Goal: Information Seeking & Learning: Check status

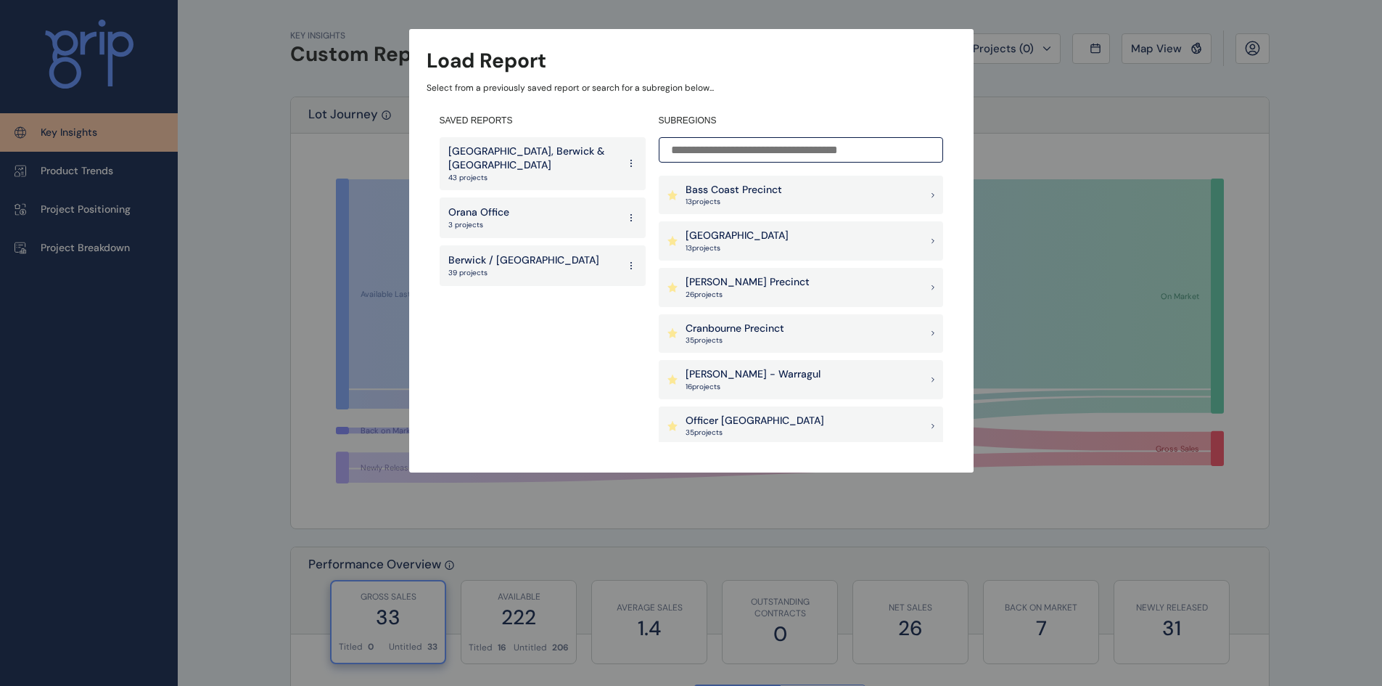
click at [512, 166] on p "[GEOGRAPHIC_DATA], Berwick & [GEOGRAPHIC_DATA]" at bounding box center [533, 158] width 170 height 28
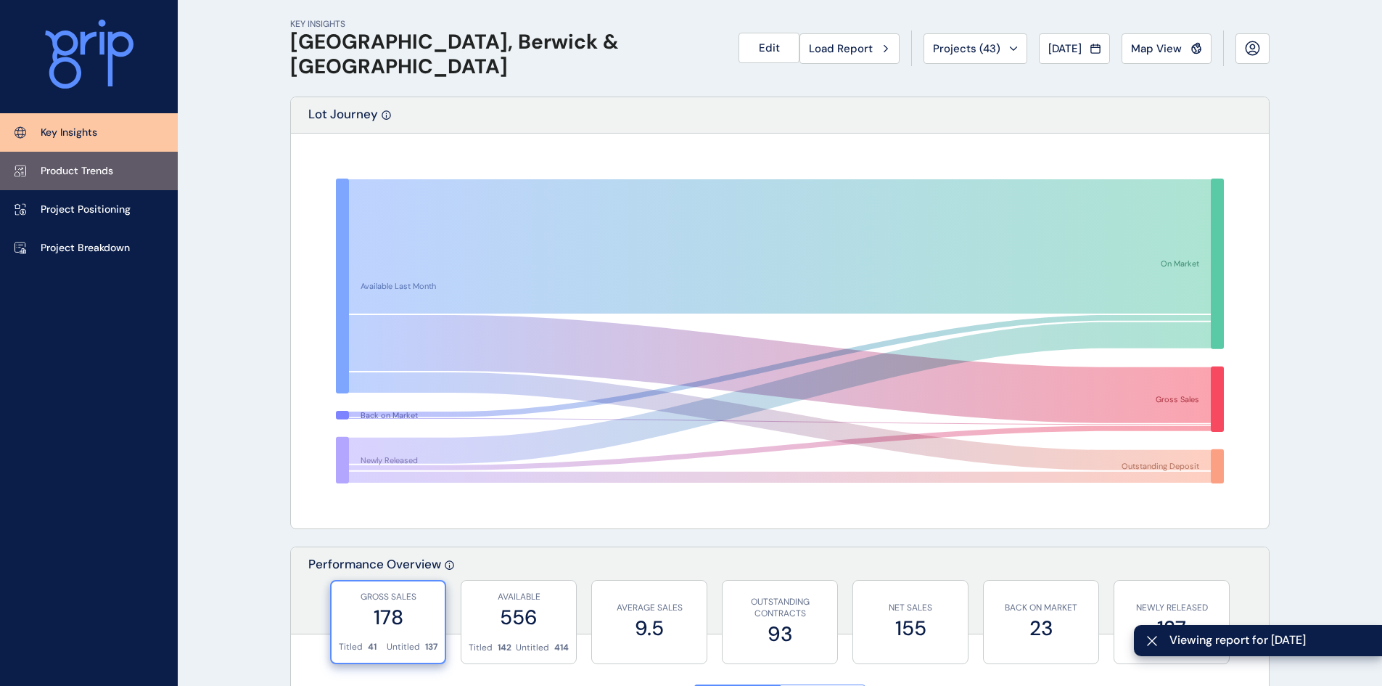
click at [62, 176] on p "Product Trends" at bounding box center [77, 171] width 73 height 15
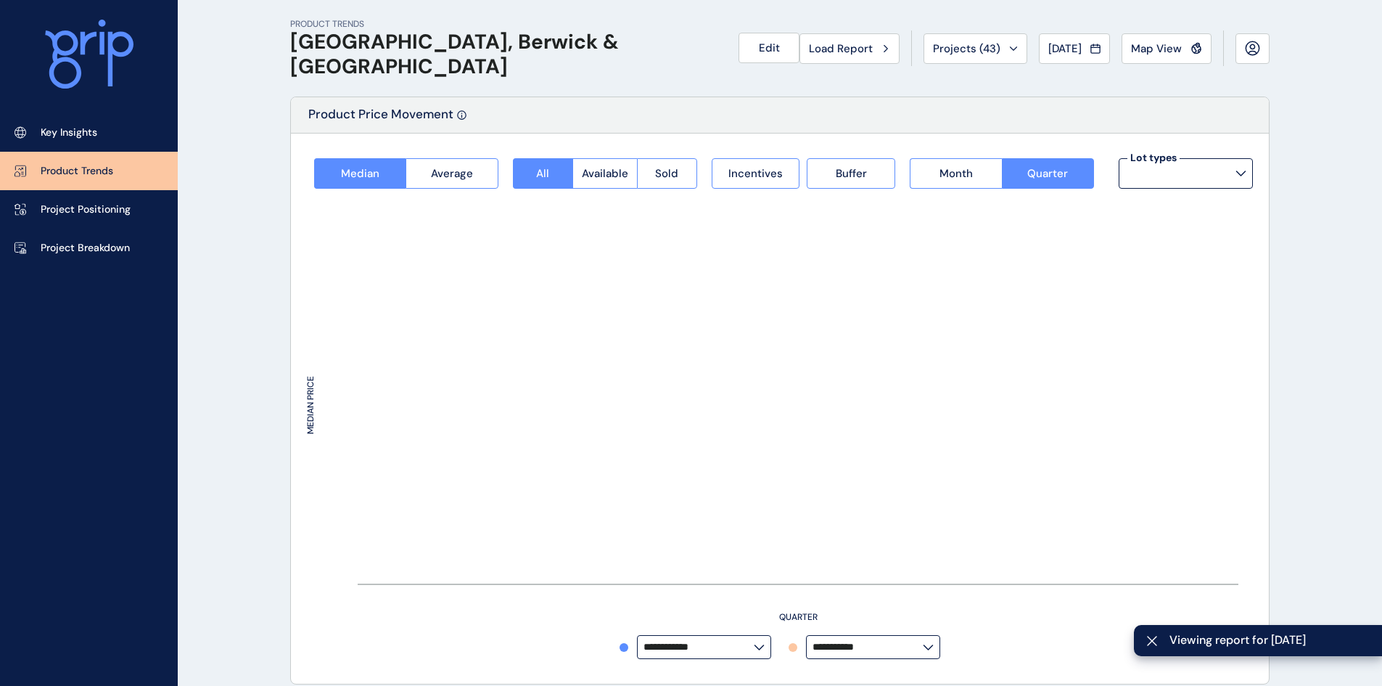
type input "**********"
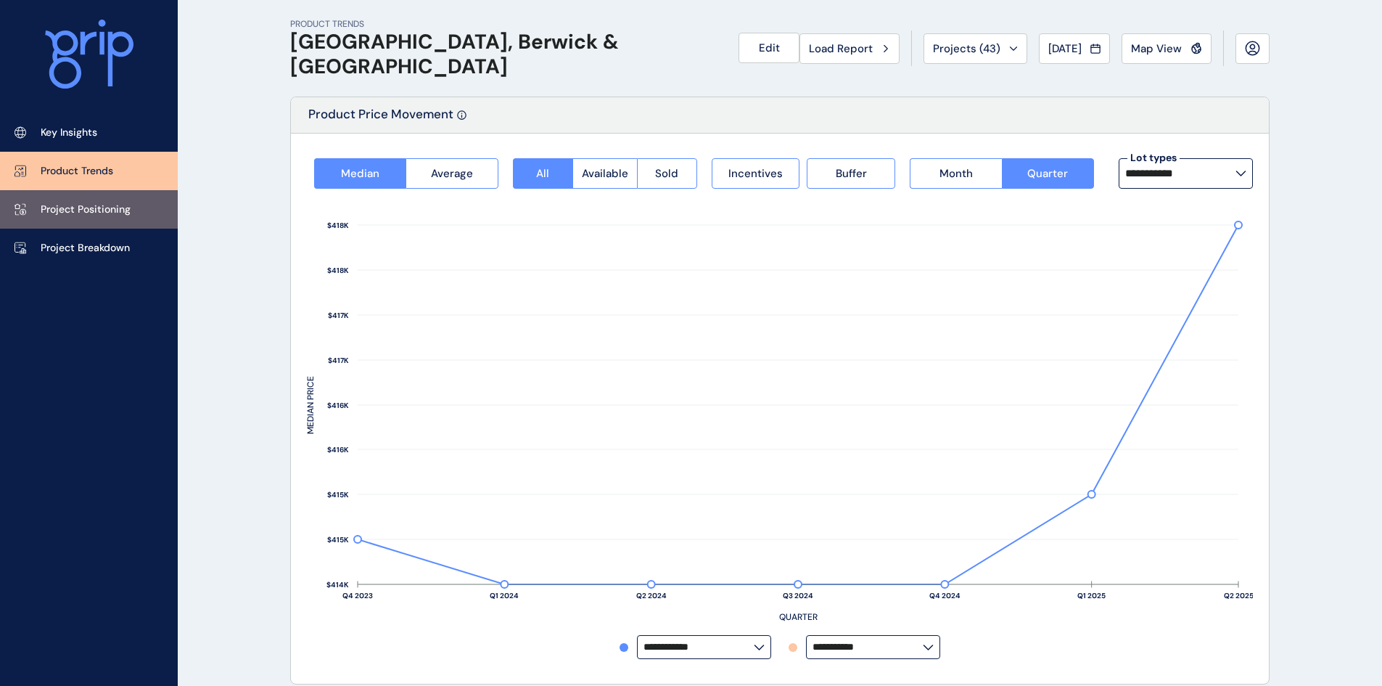
click at [76, 207] on p "Project Positioning" at bounding box center [86, 209] width 90 height 15
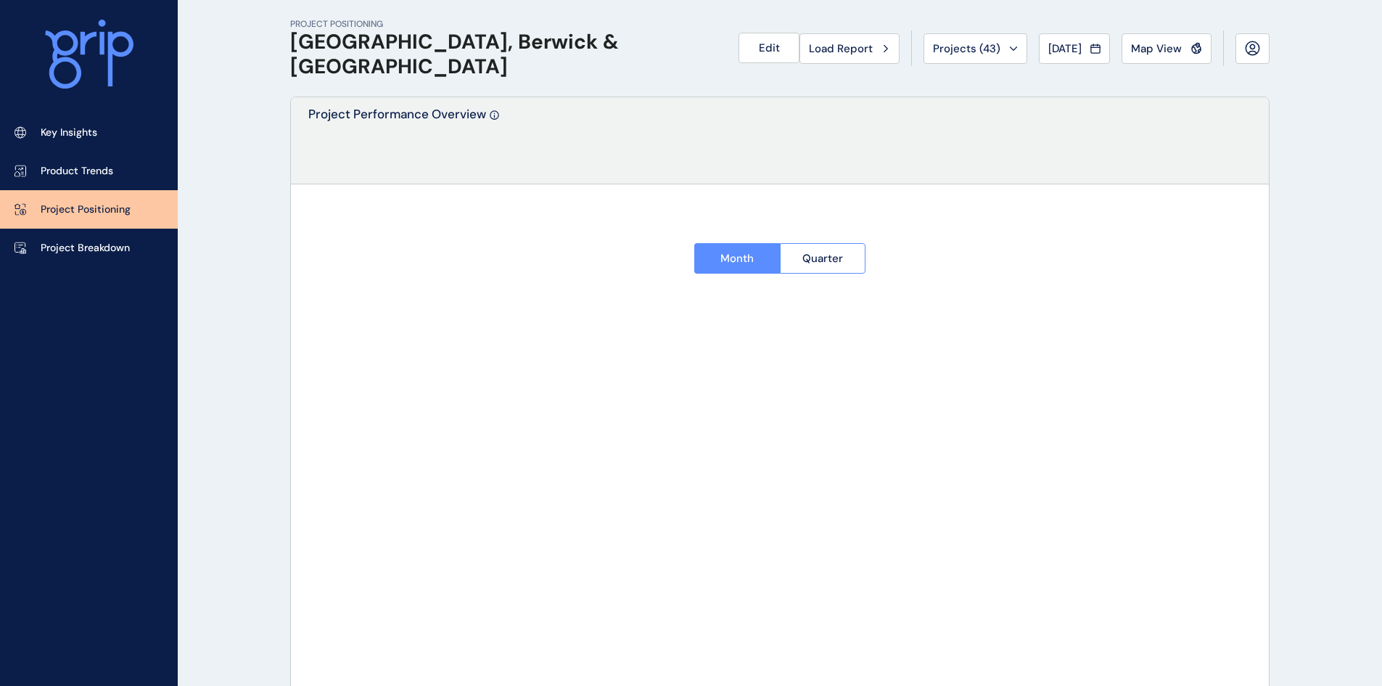
type input "**********"
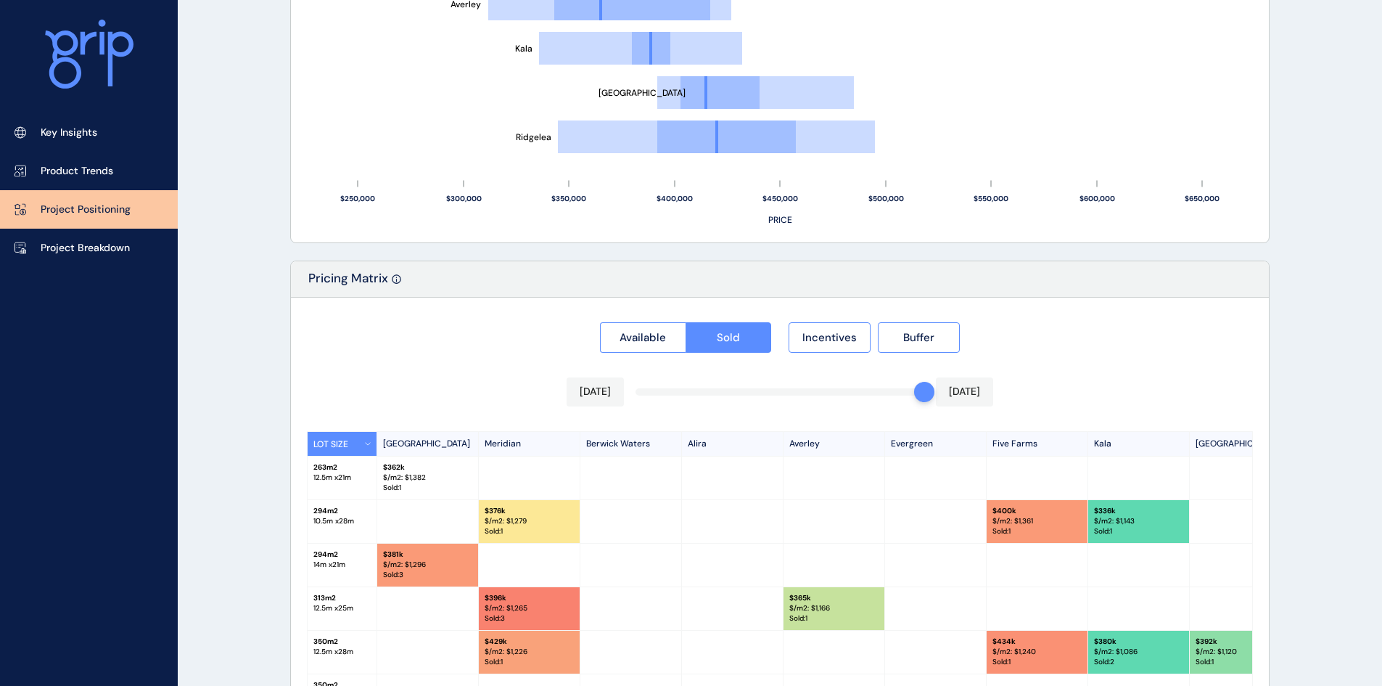
scroll to position [1114, 0]
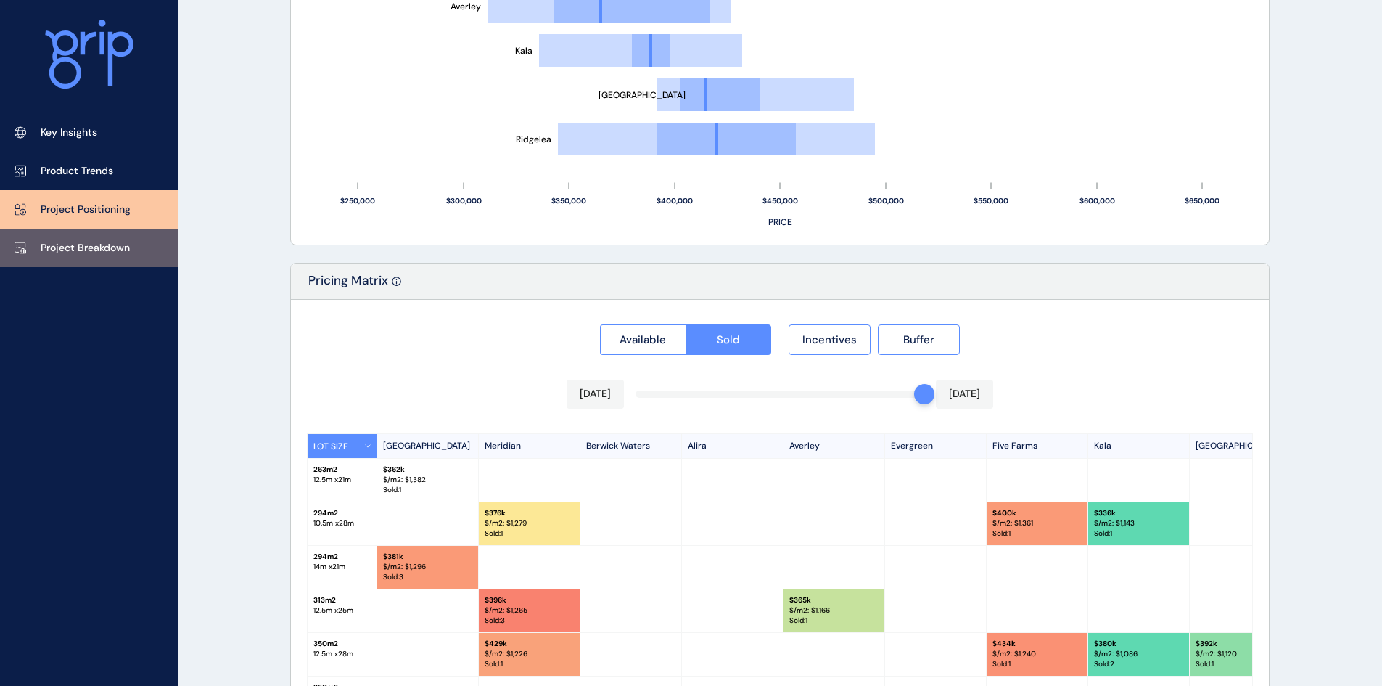
click at [66, 234] on link "Project Breakdown" at bounding box center [89, 248] width 178 height 38
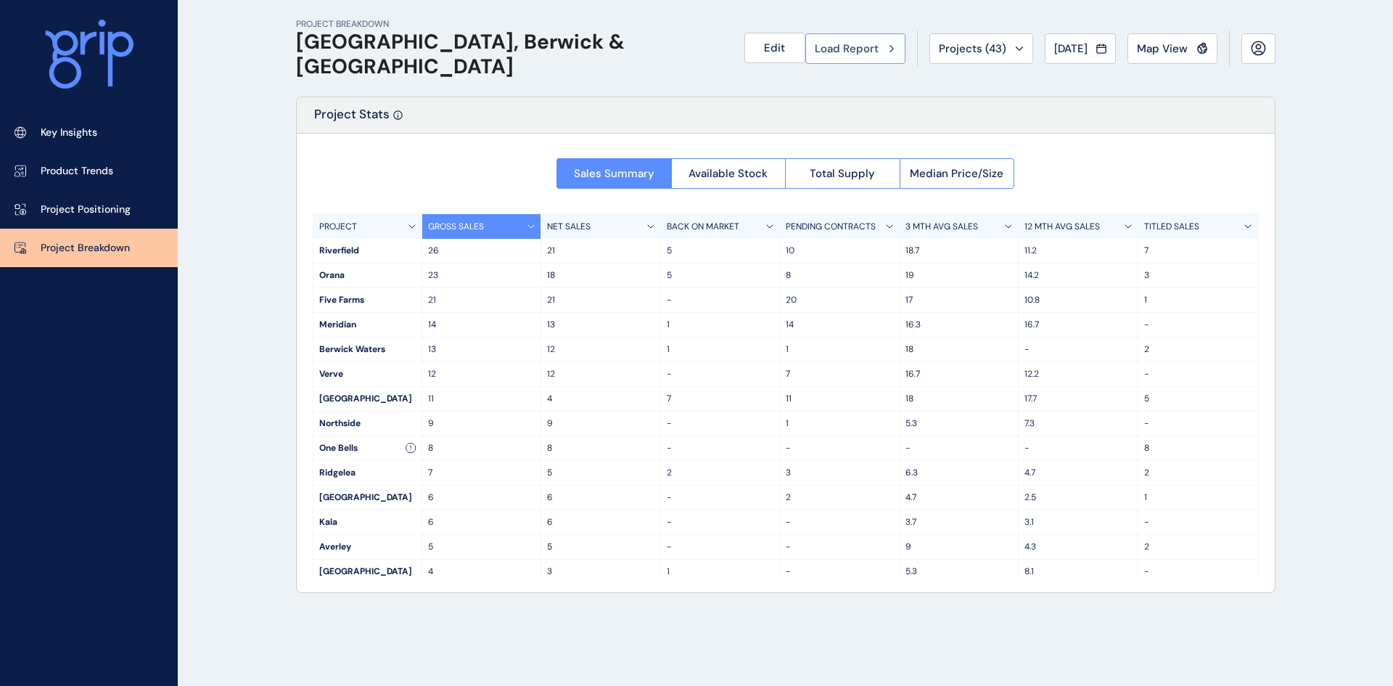
click at [877, 42] on div "Load Report" at bounding box center [855, 48] width 81 height 15
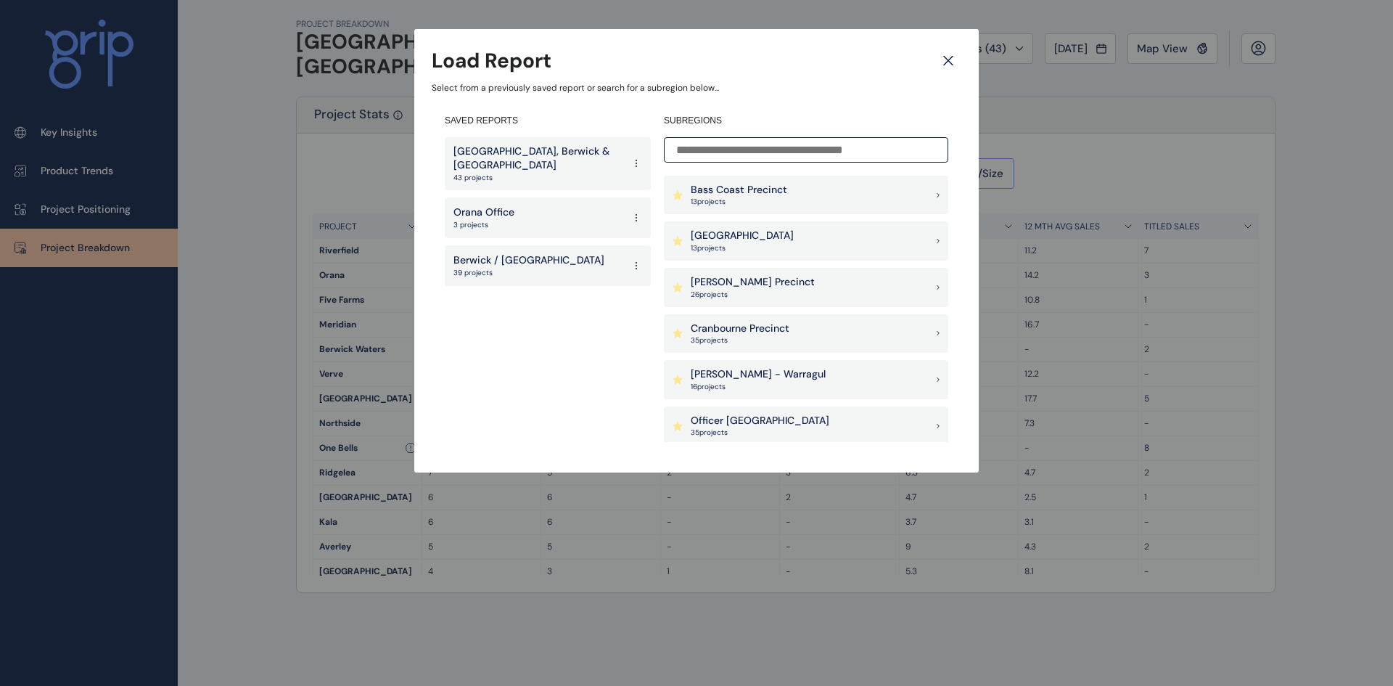
click at [551, 159] on p "[GEOGRAPHIC_DATA], Berwick & [GEOGRAPHIC_DATA]" at bounding box center [539, 158] width 170 height 28
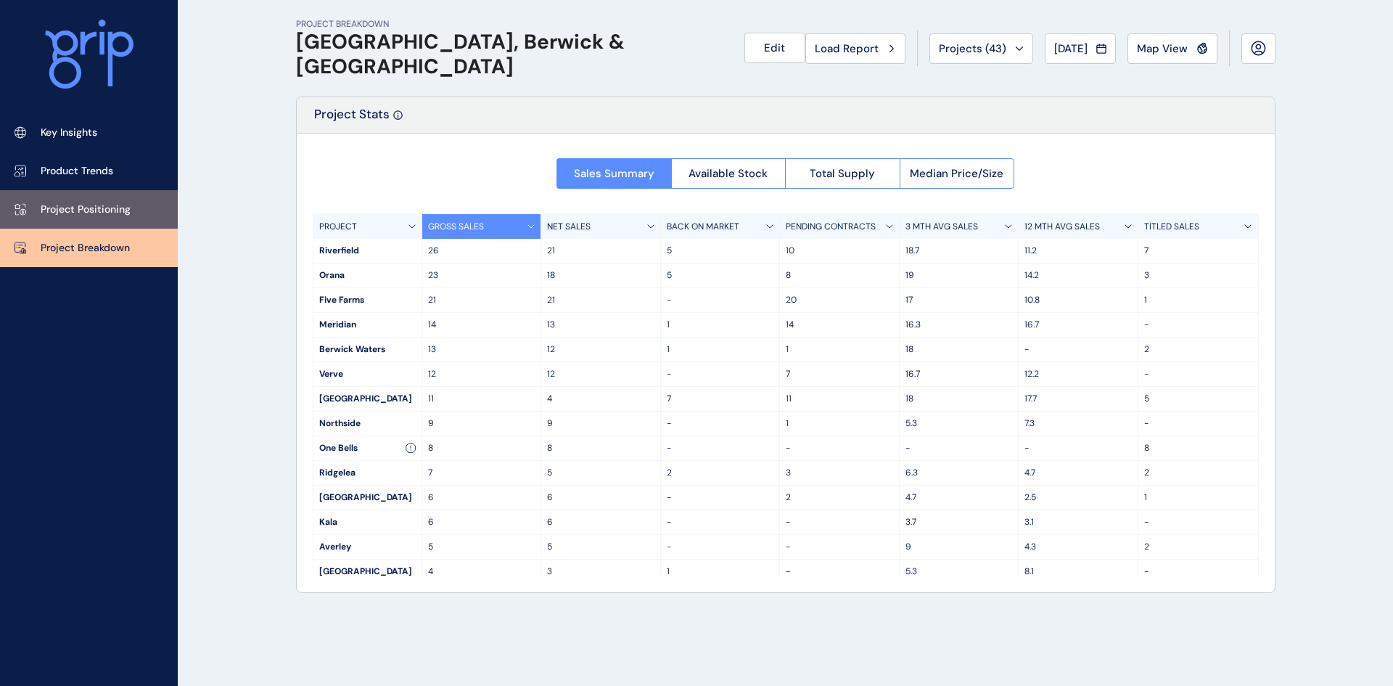
click at [78, 200] on link "Project Positioning" at bounding box center [89, 209] width 178 height 38
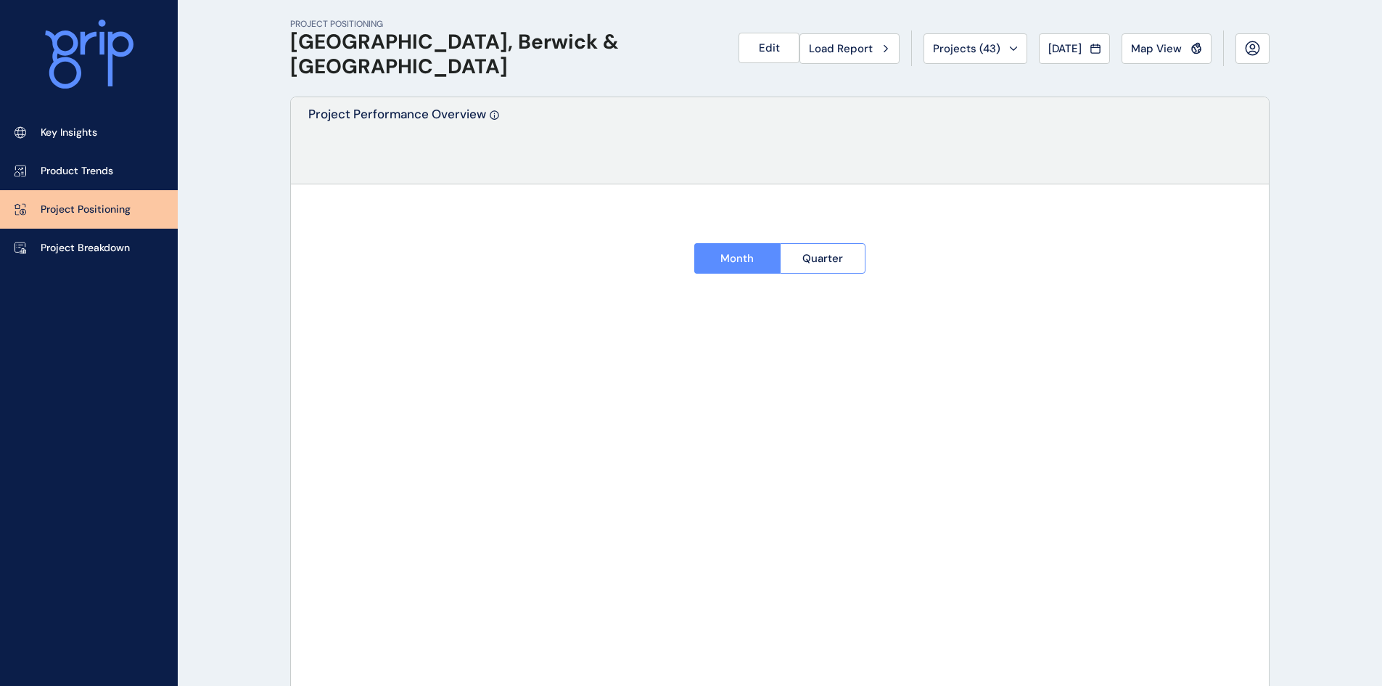
type input "**********"
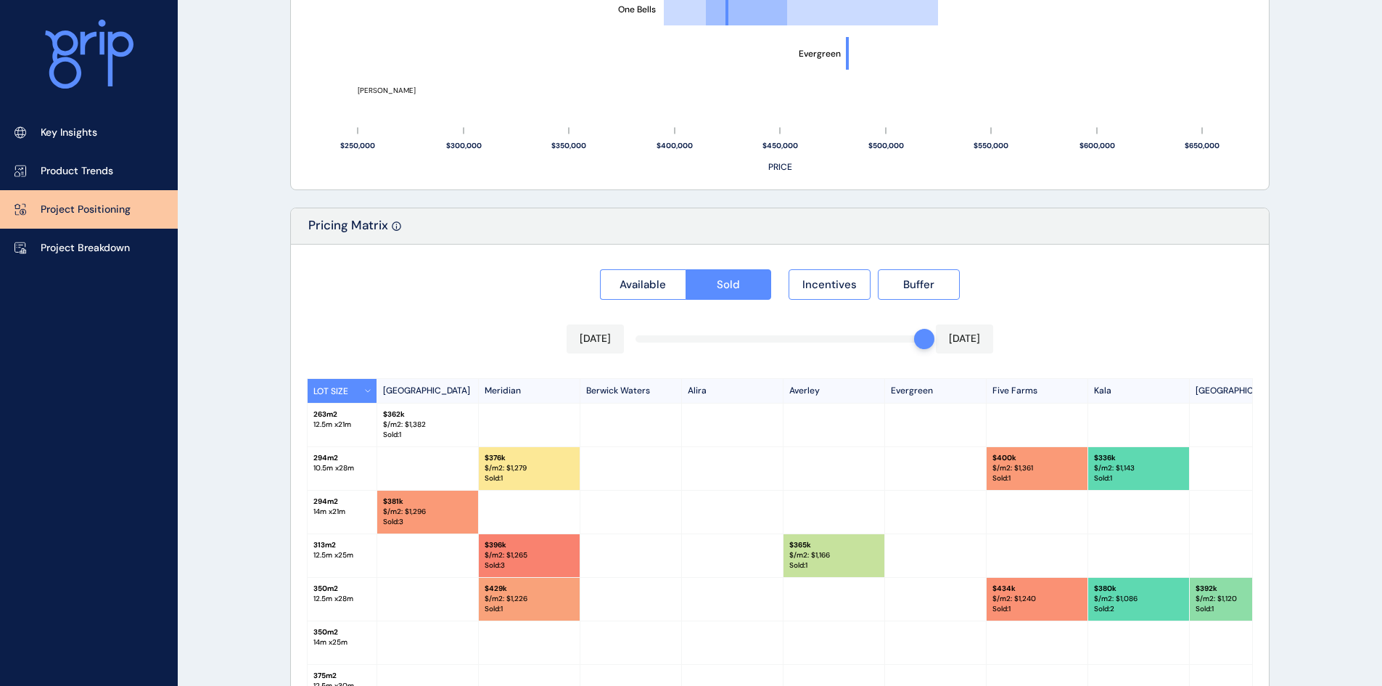
scroll to position [1324, 0]
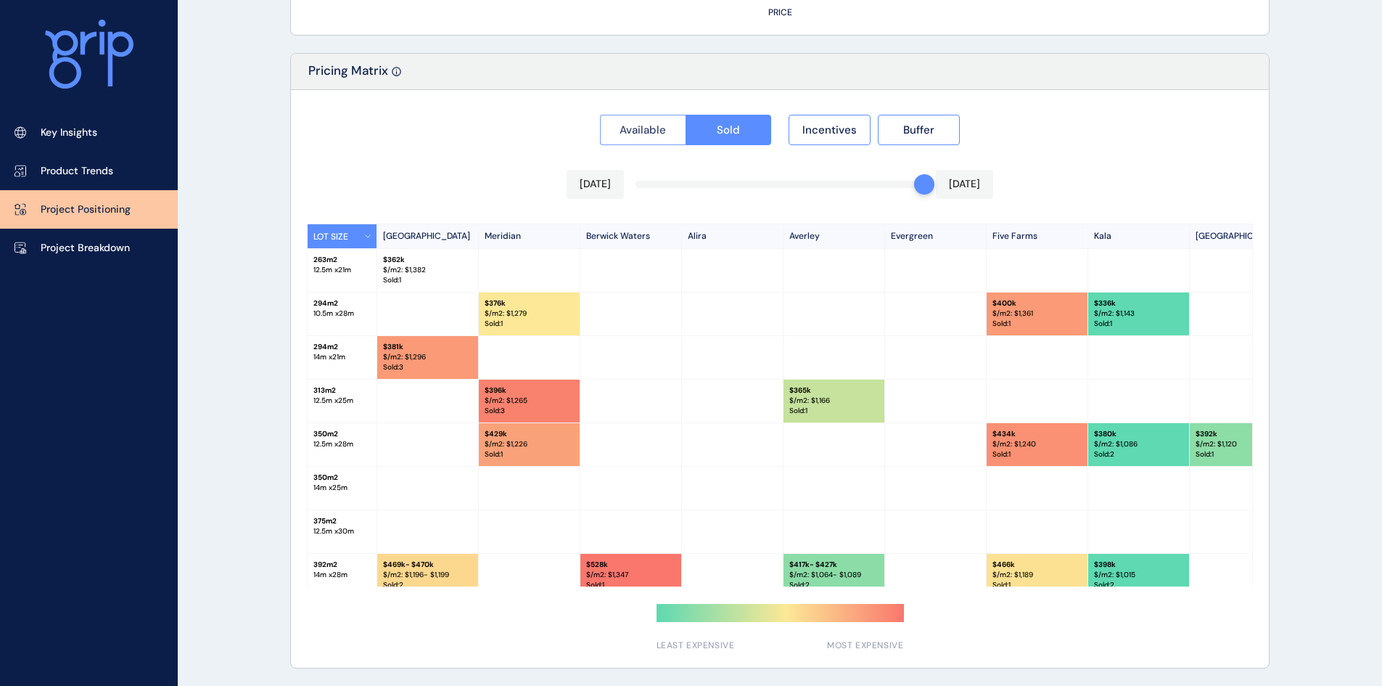
click at [633, 121] on button "Available" at bounding box center [643, 130] width 86 height 30
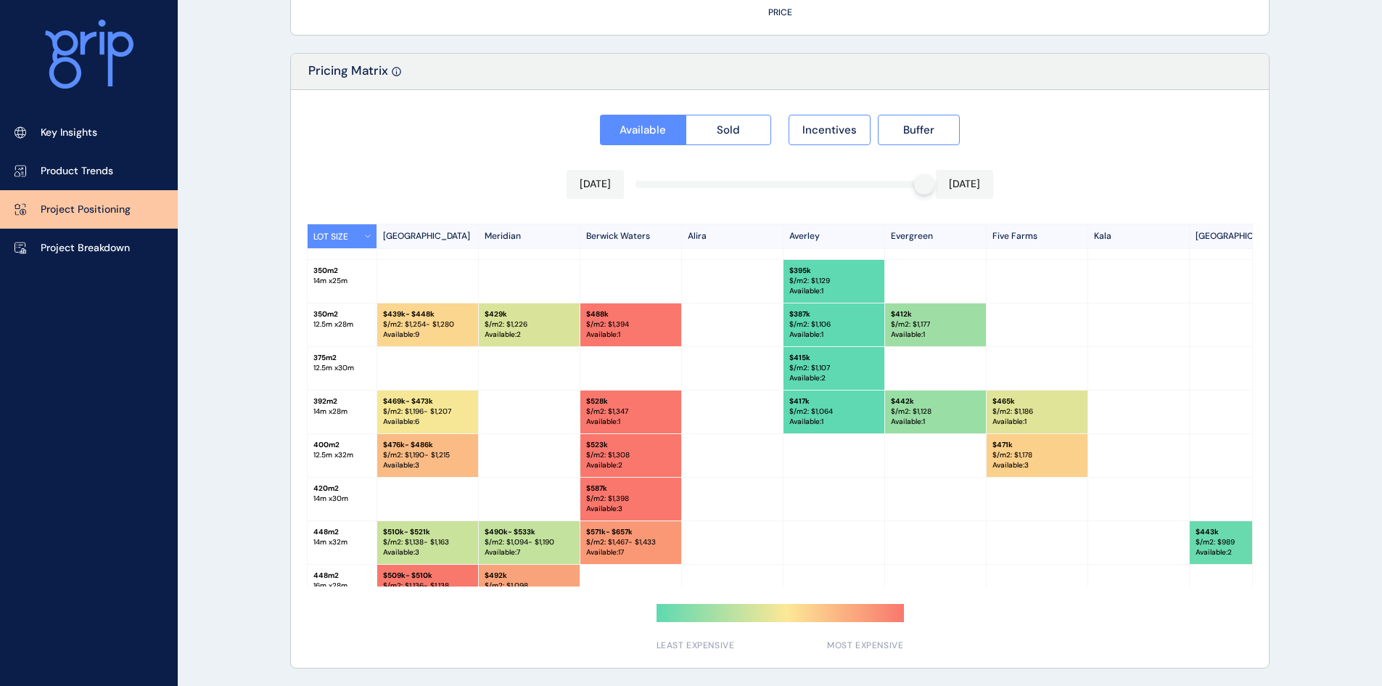
scroll to position [251, 0]
click at [103, 180] on link "Product Trends" at bounding box center [89, 171] width 178 height 38
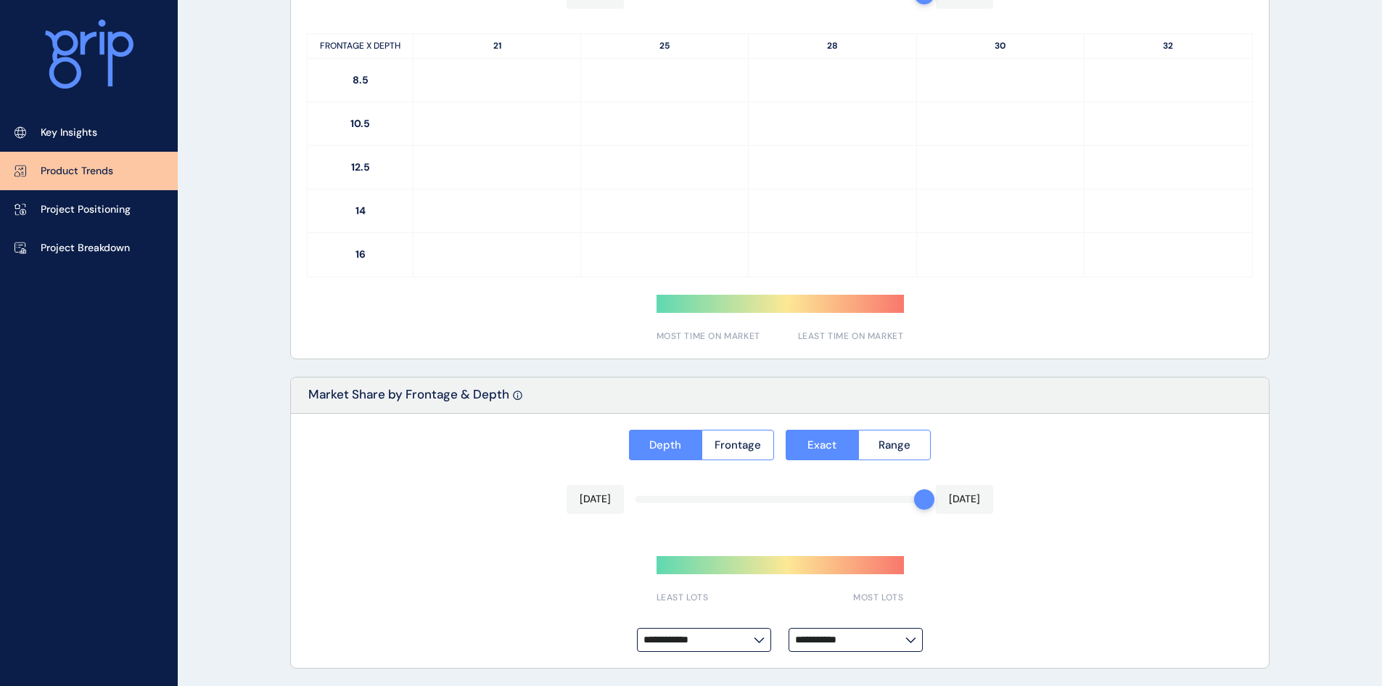
type input "**********"
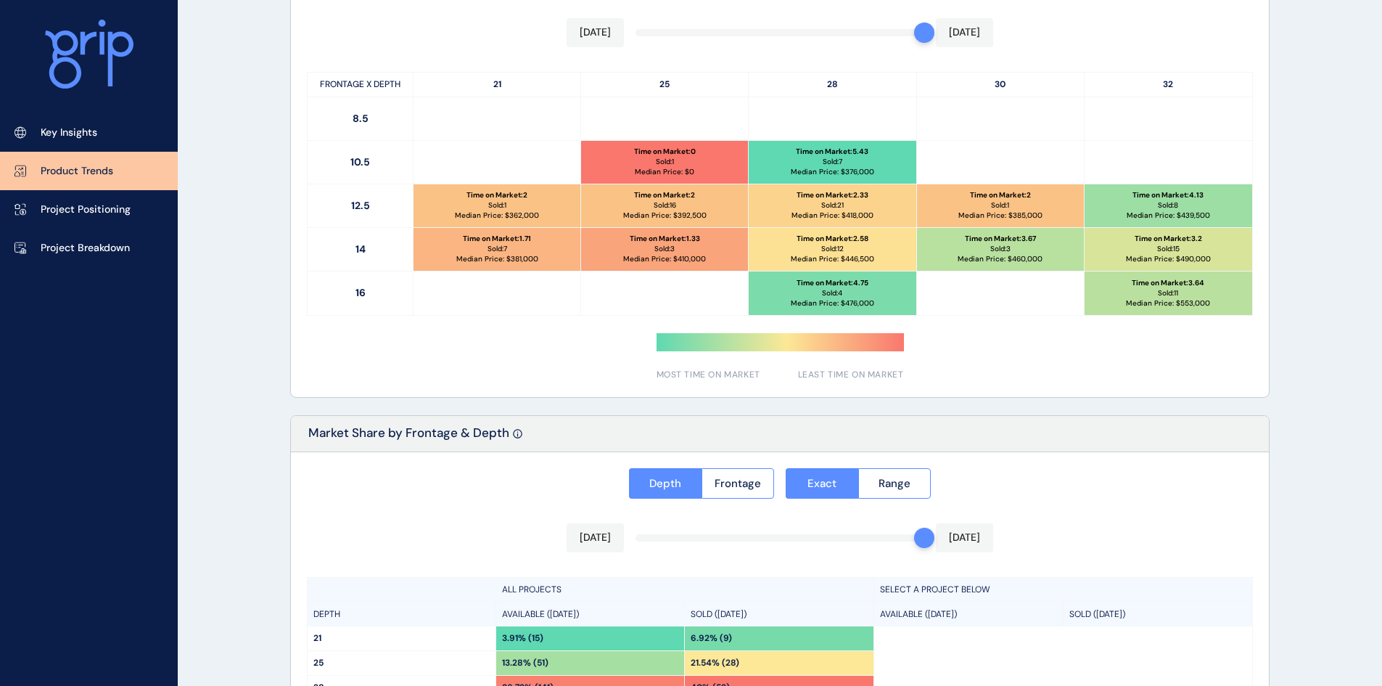
scroll to position [801, 0]
click at [83, 241] on p "Project Breakdown" at bounding box center [85, 248] width 89 height 15
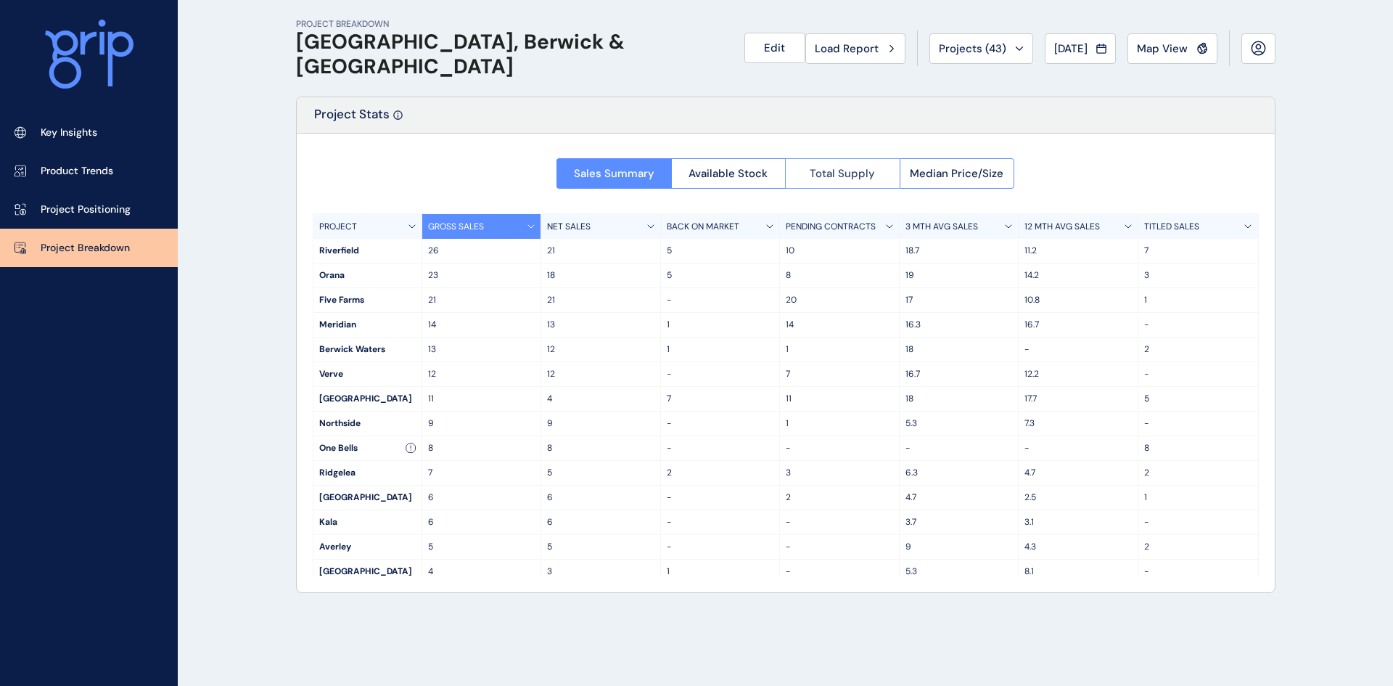
click at [819, 171] on span "Total Supply" at bounding box center [842, 173] width 65 height 15
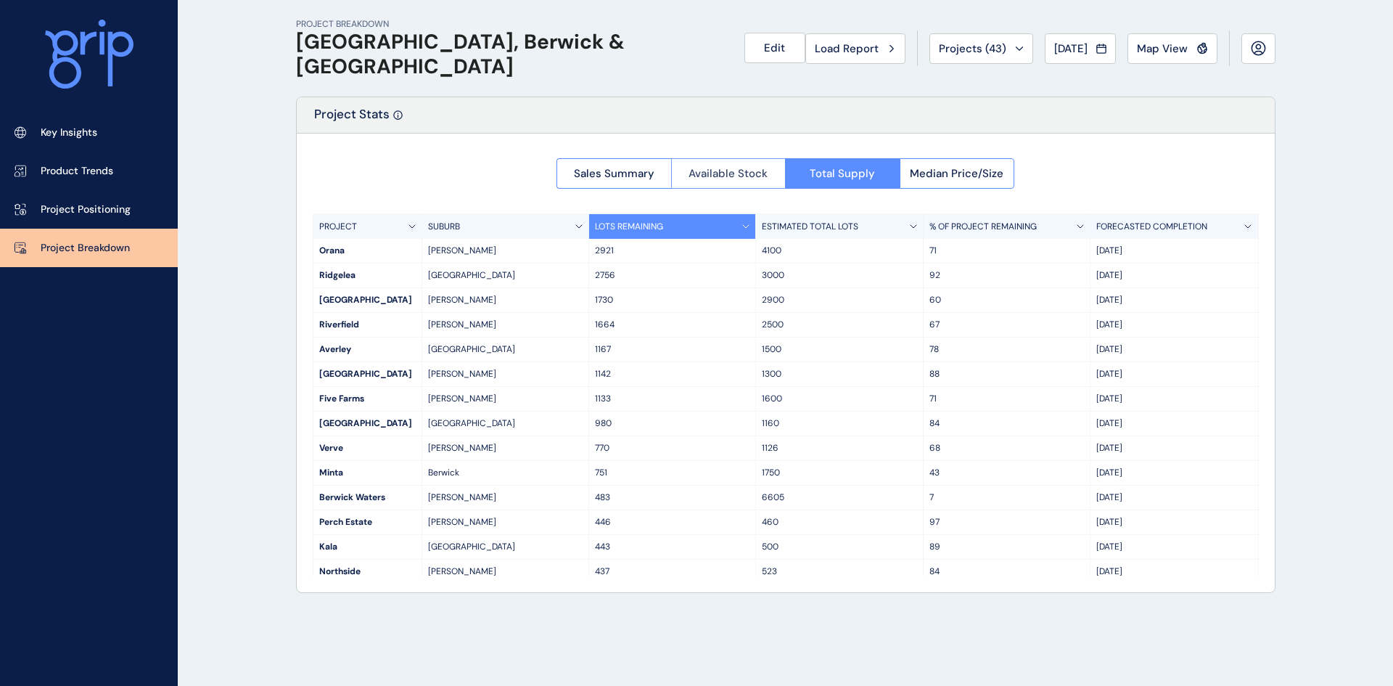
click at [761, 169] on span "Available Stock" at bounding box center [728, 173] width 79 height 15
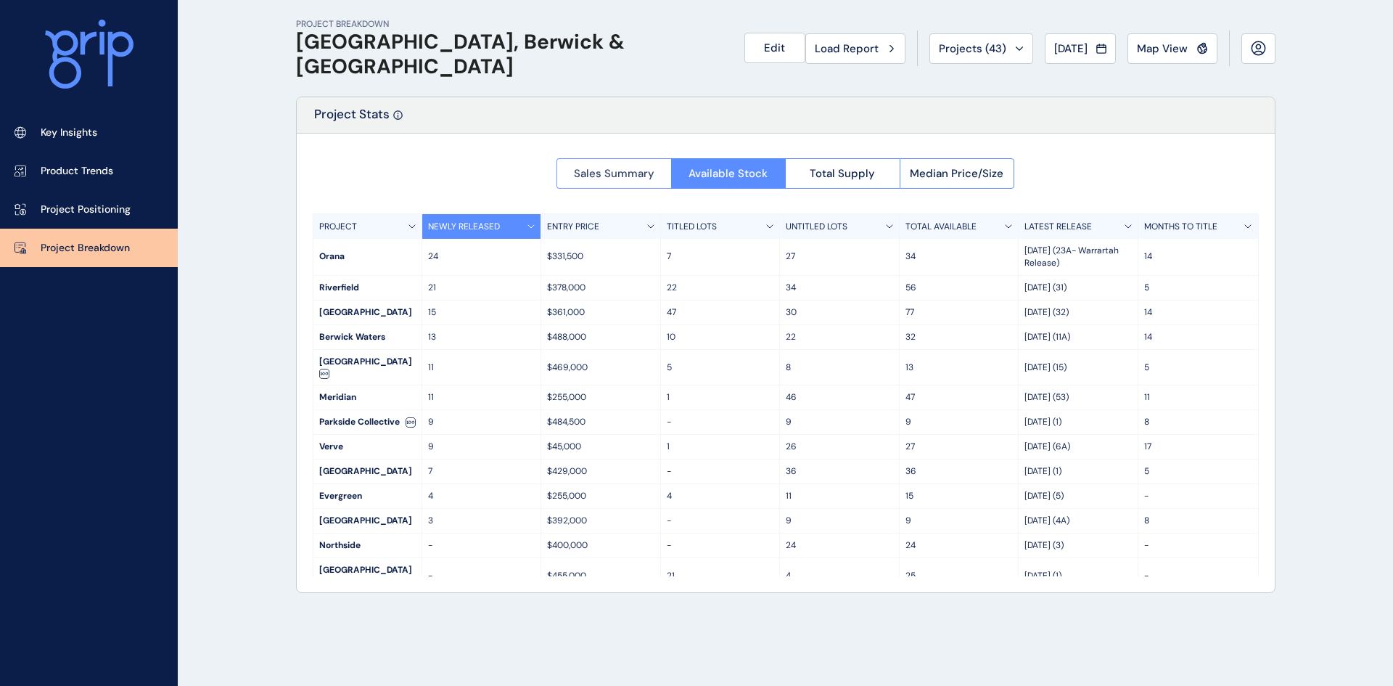
click at [621, 171] on span "Sales Summary" at bounding box center [614, 173] width 81 height 15
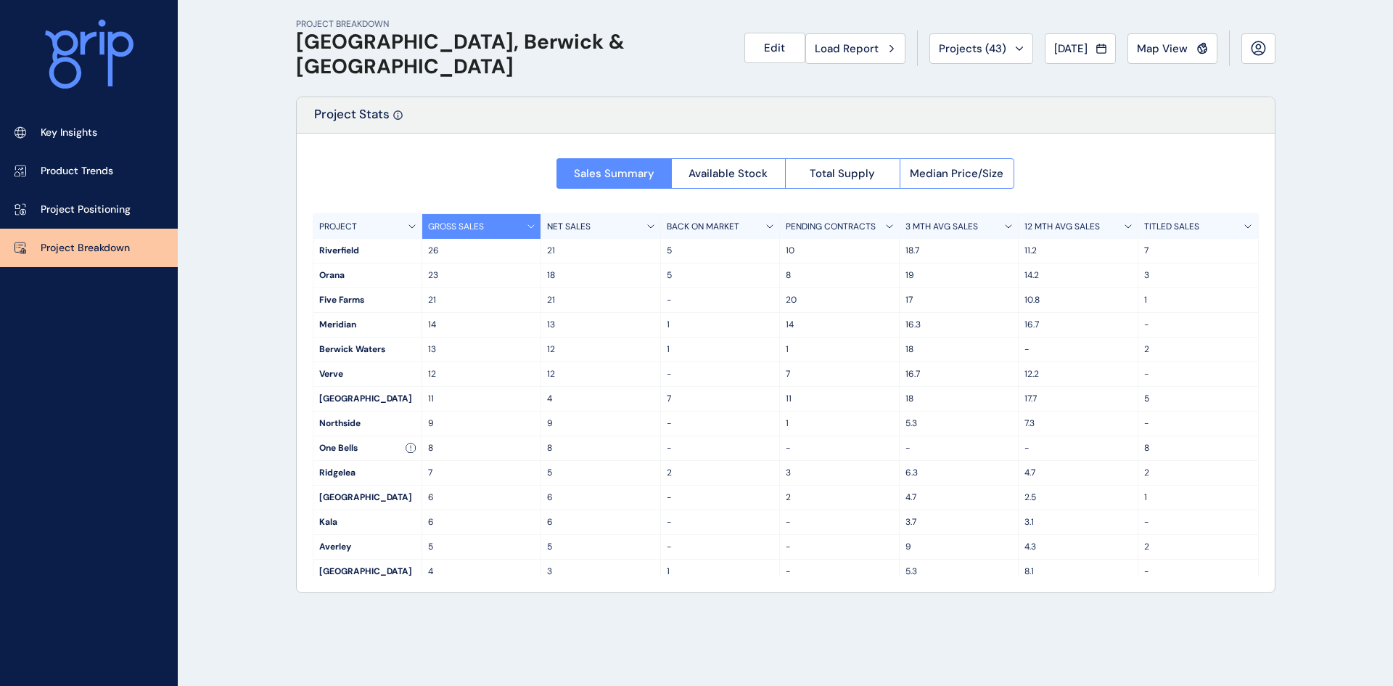
click at [525, 220] on div "GROSS SALES" at bounding box center [482, 226] width 120 height 25
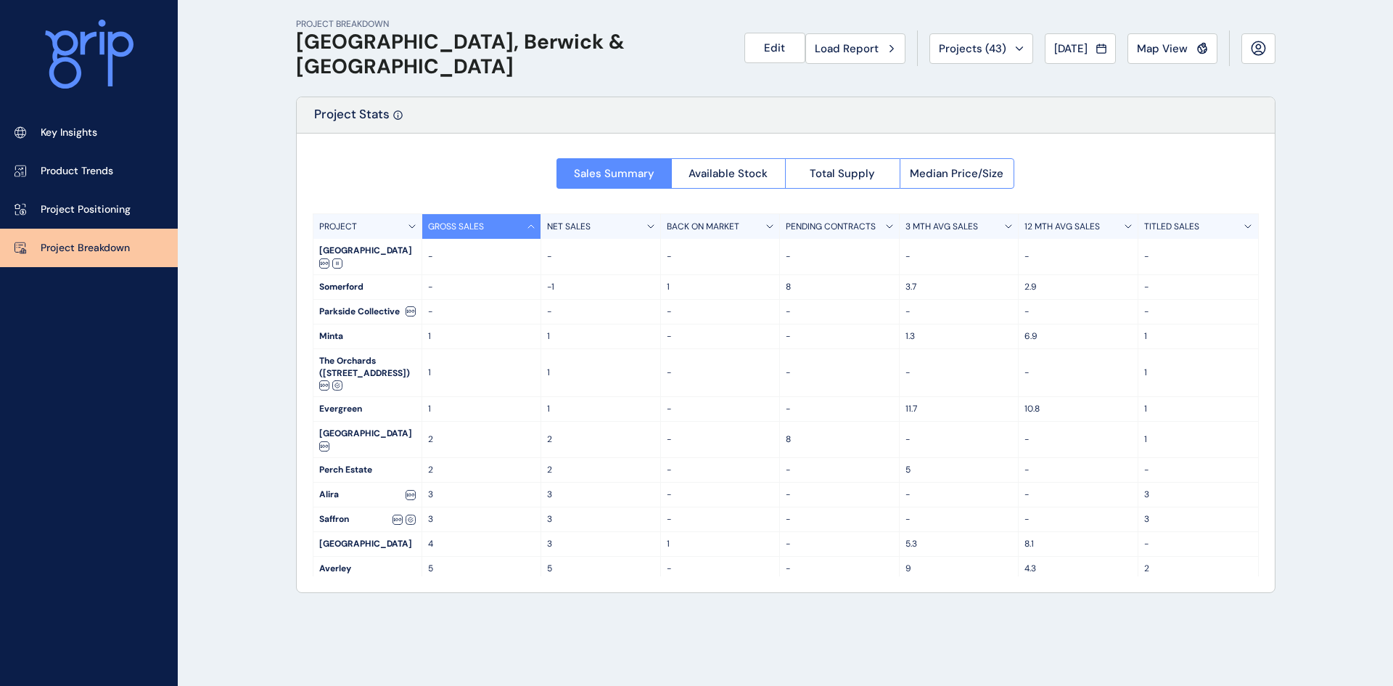
click at [525, 220] on div "GROSS SALES" at bounding box center [482, 226] width 120 height 25
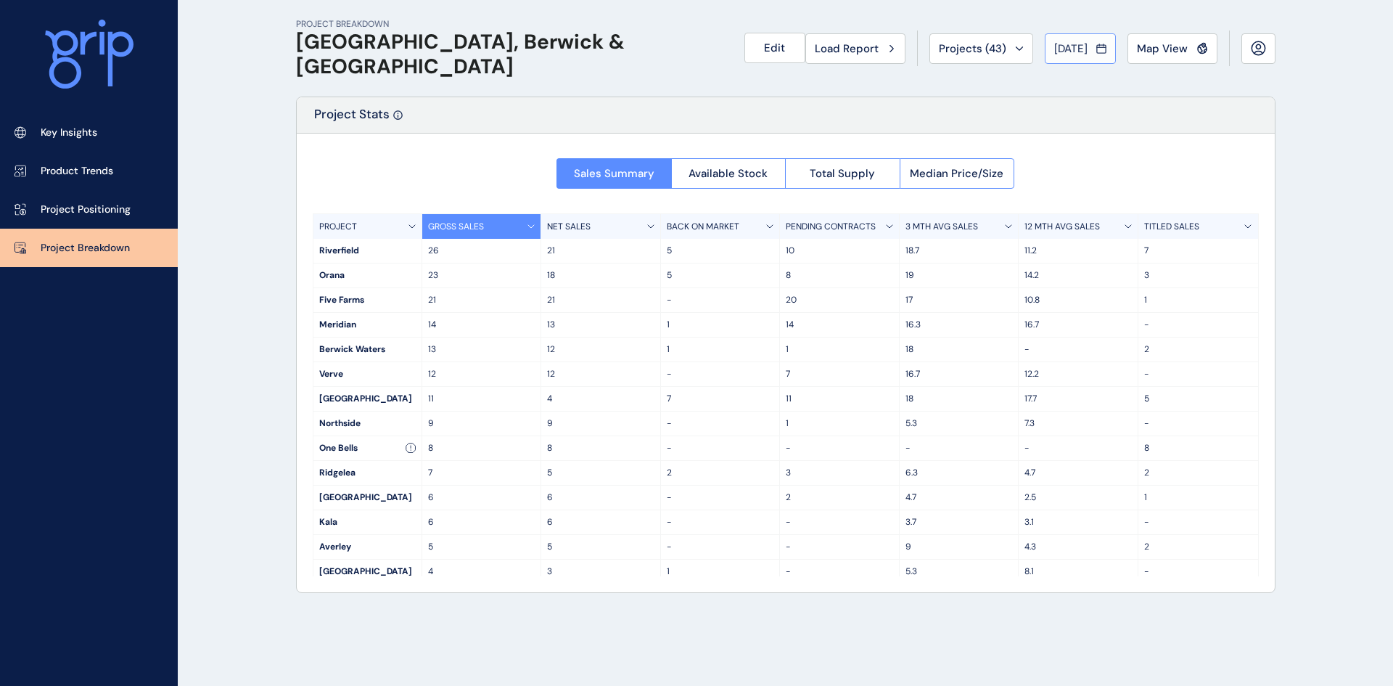
click at [1086, 49] on span "[DATE]" at bounding box center [1070, 48] width 33 height 15
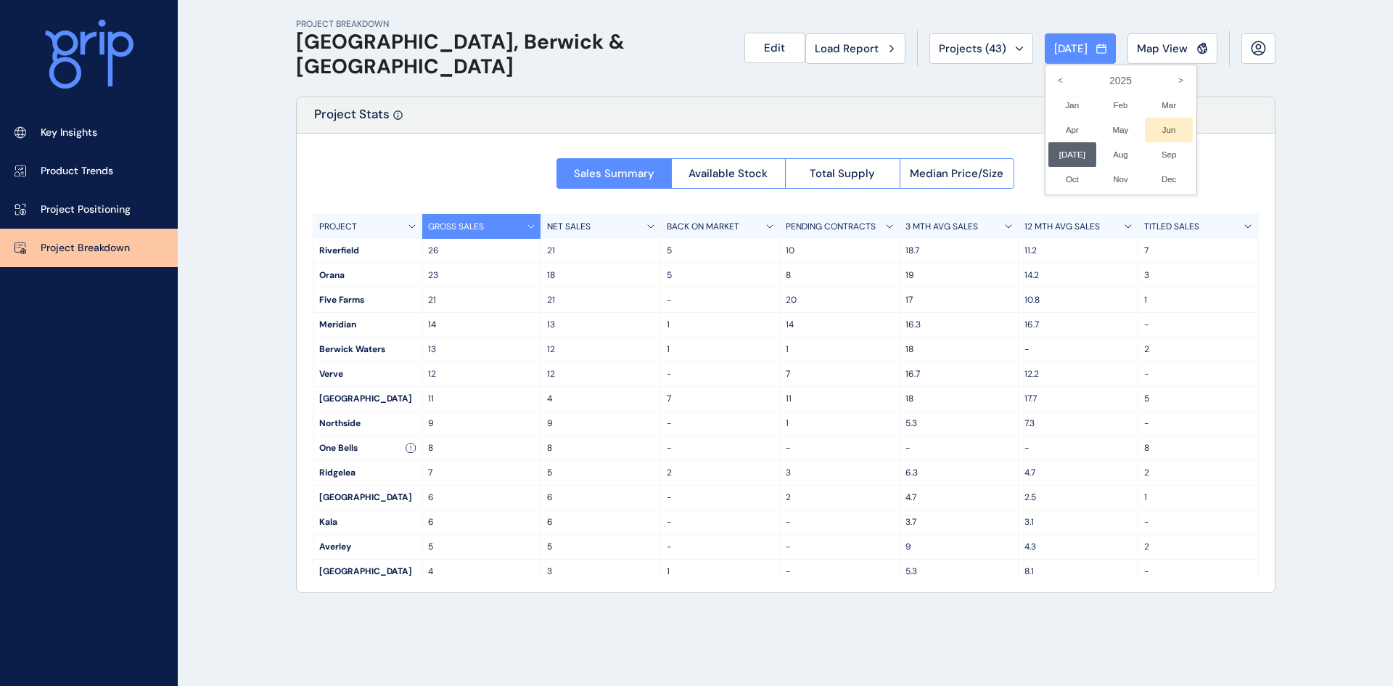
click at [1160, 130] on li "Jun No report is available for this period. New months are usually published 5 …" at bounding box center [1169, 130] width 49 height 25
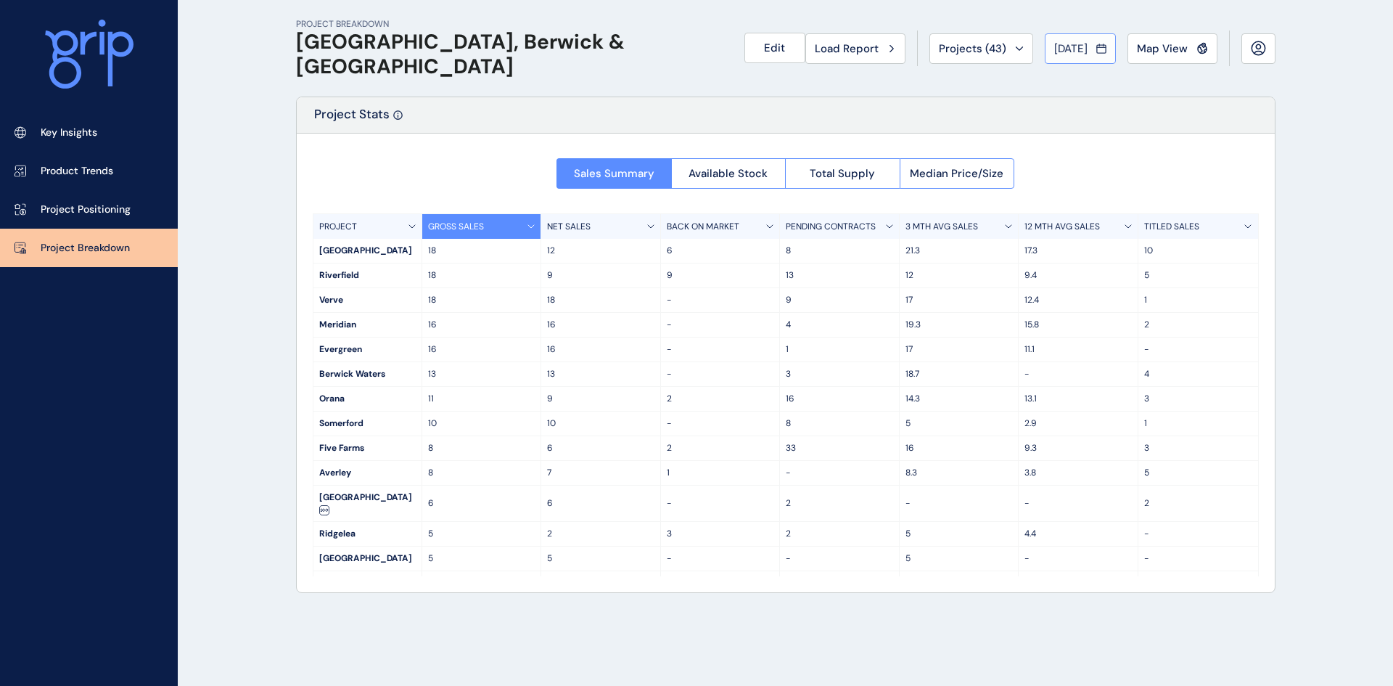
click at [1054, 49] on span "[DATE]" at bounding box center [1070, 48] width 33 height 15
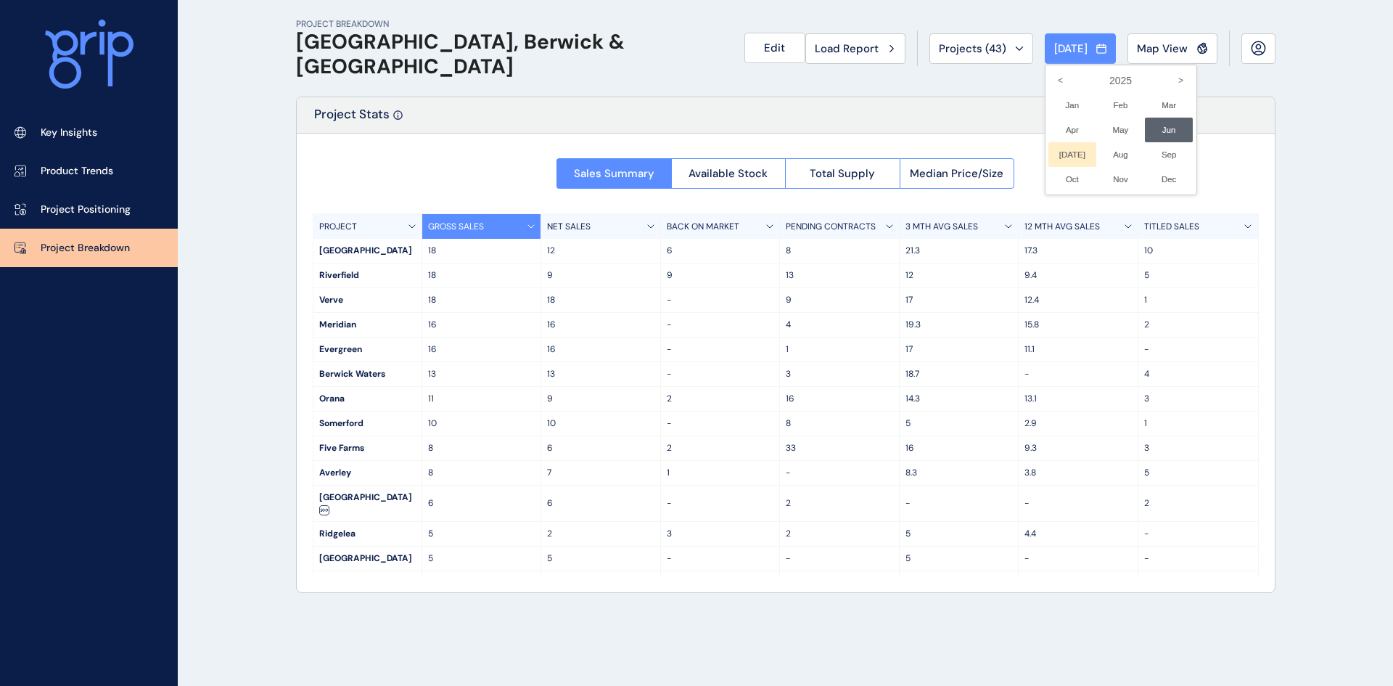
click at [1062, 149] on li "[DATE] No report is available for this period. New months are usually published…" at bounding box center [1073, 154] width 49 height 25
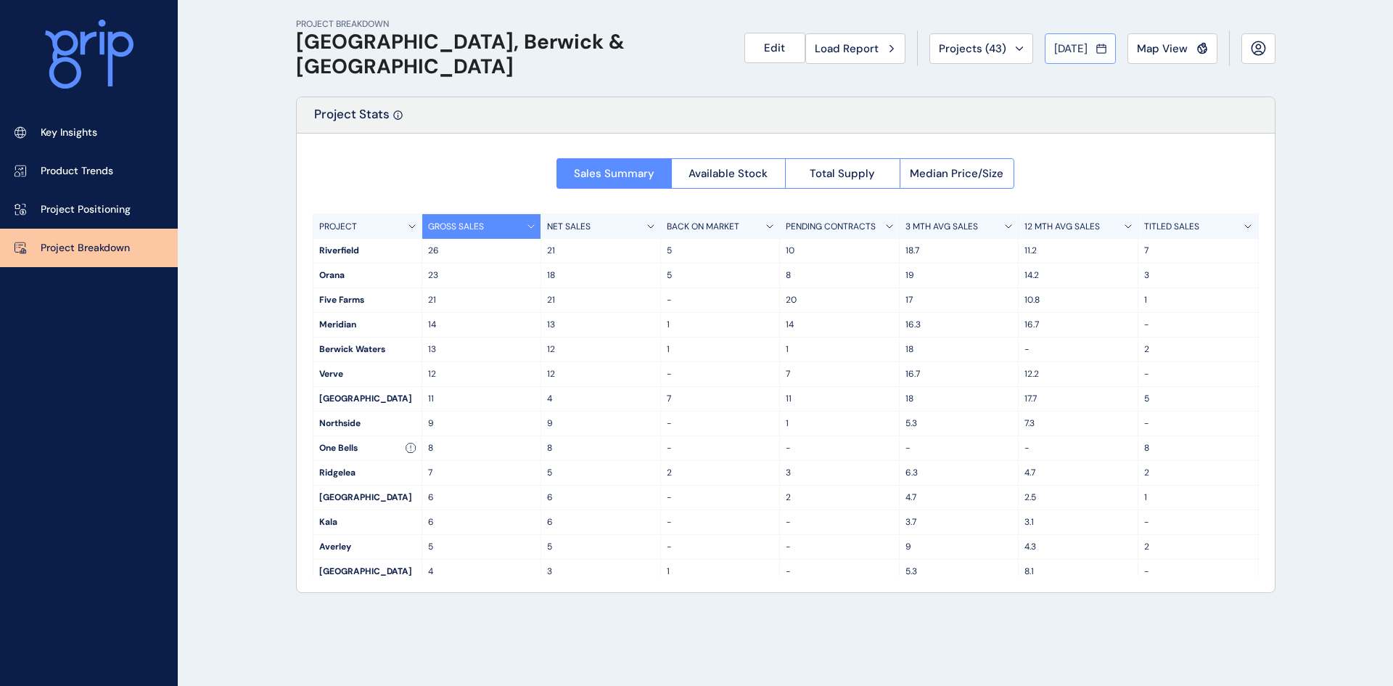
click at [1064, 60] on button "[DATE]" at bounding box center [1080, 48] width 71 height 30
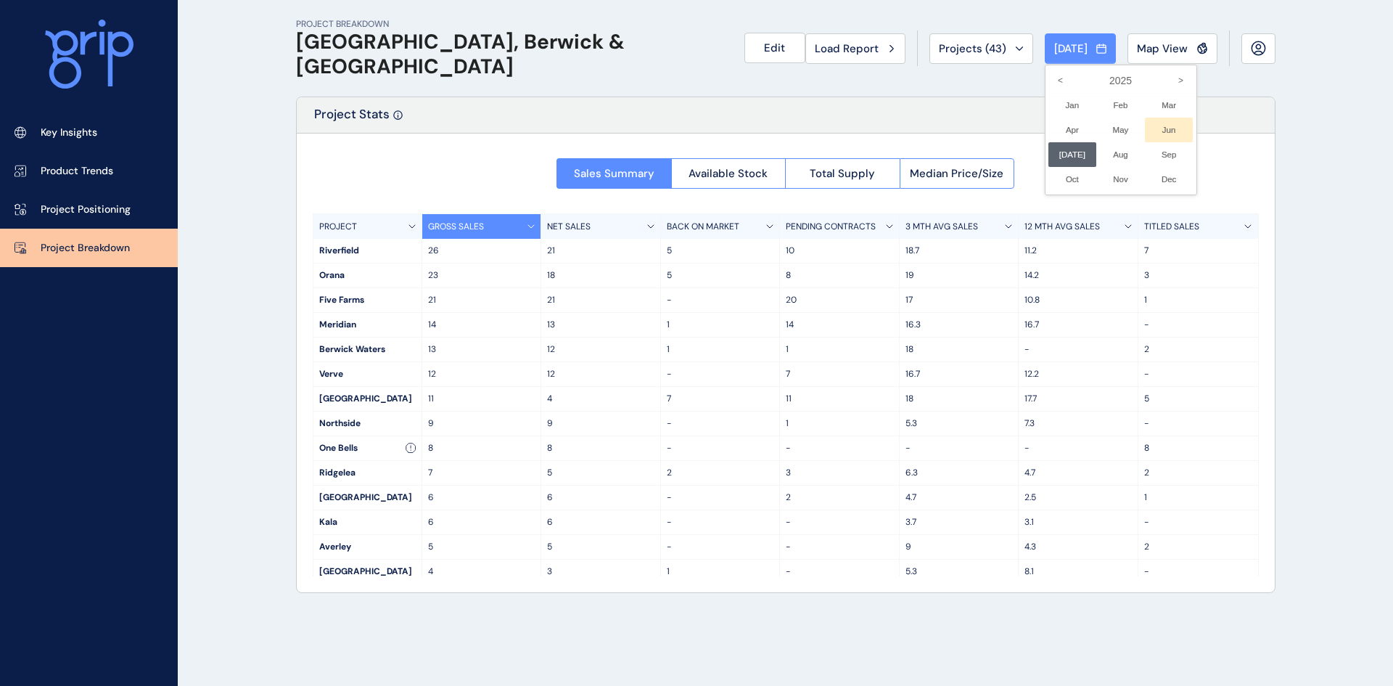
click at [1155, 134] on li "Jun No report is available for this period. New months are usually published 5 …" at bounding box center [1169, 130] width 49 height 25
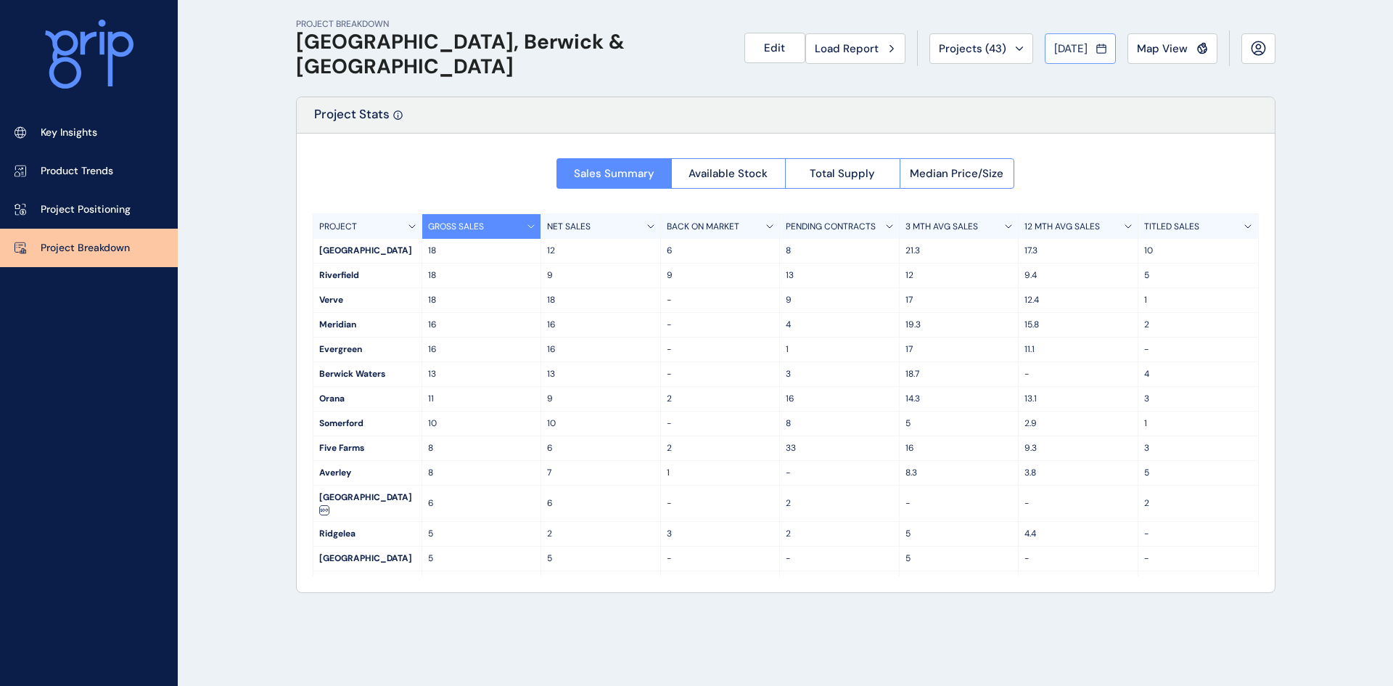
click at [1062, 54] on span "[DATE]" at bounding box center [1070, 48] width 33 height 15
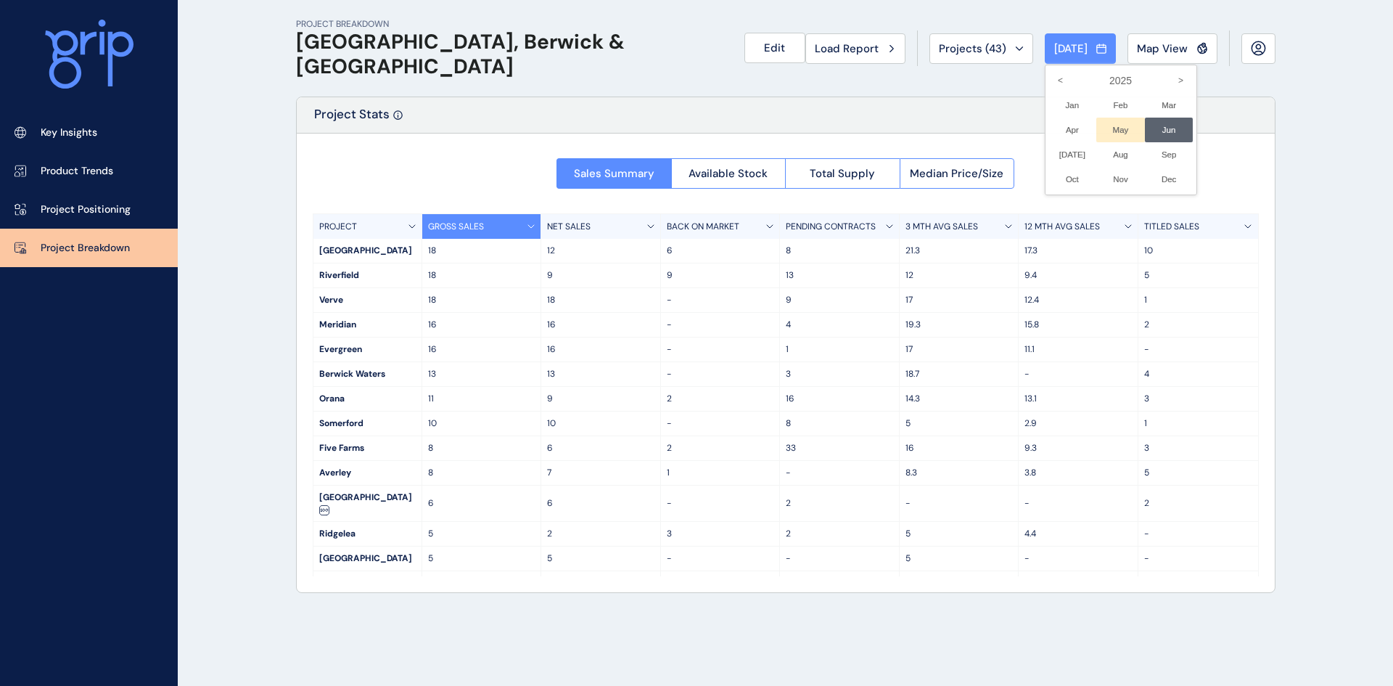
click at [1107, 126] on li "May No report is available for this period. New months are usually published 5 …" at bounding box center [1121, 130] width 49 height 25
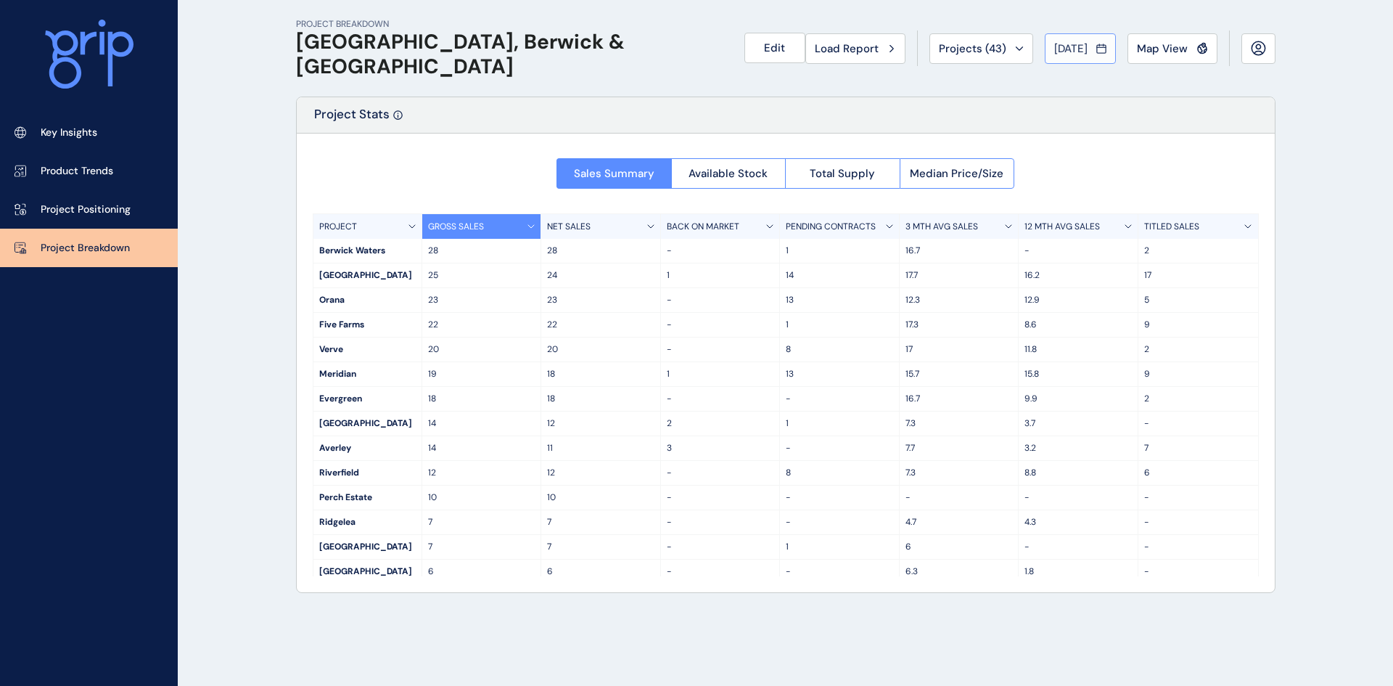
click at [1067, 46] on span "[DATE]" at bounding box center [1070, 48] width 33 height 15
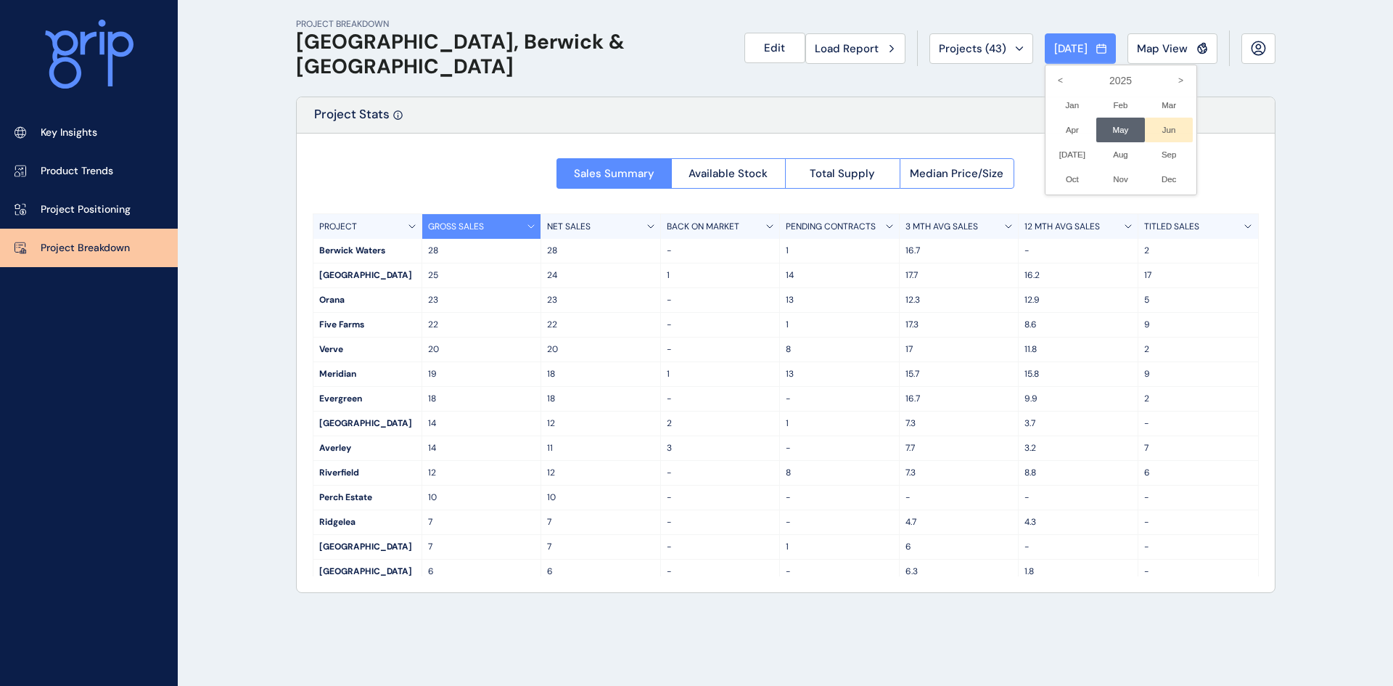
click at [1145, 121] on li "Jun No report is available for this period. New months are usually published 5 …" at bounding box center [1169, 130] width 49 height 25
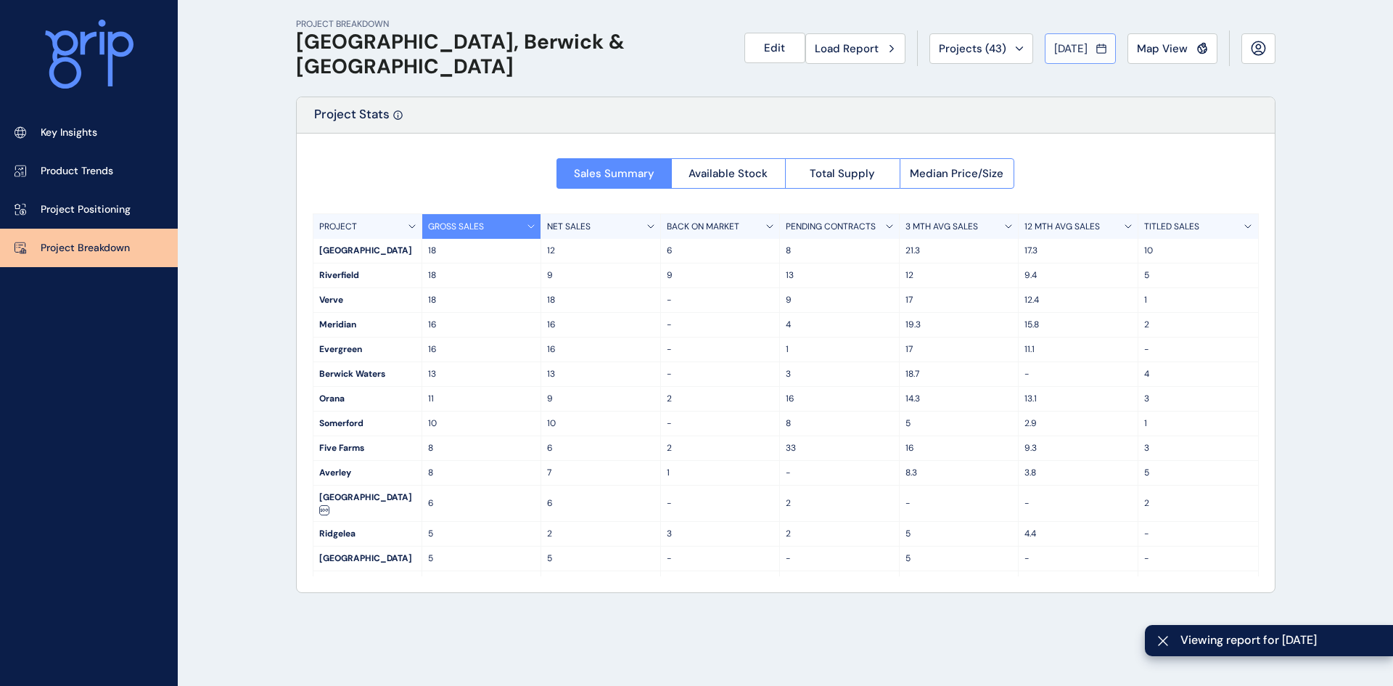
click at [1080, 50] on span "[DATE]" at bounding box center [1070, 48] width 33 height 15
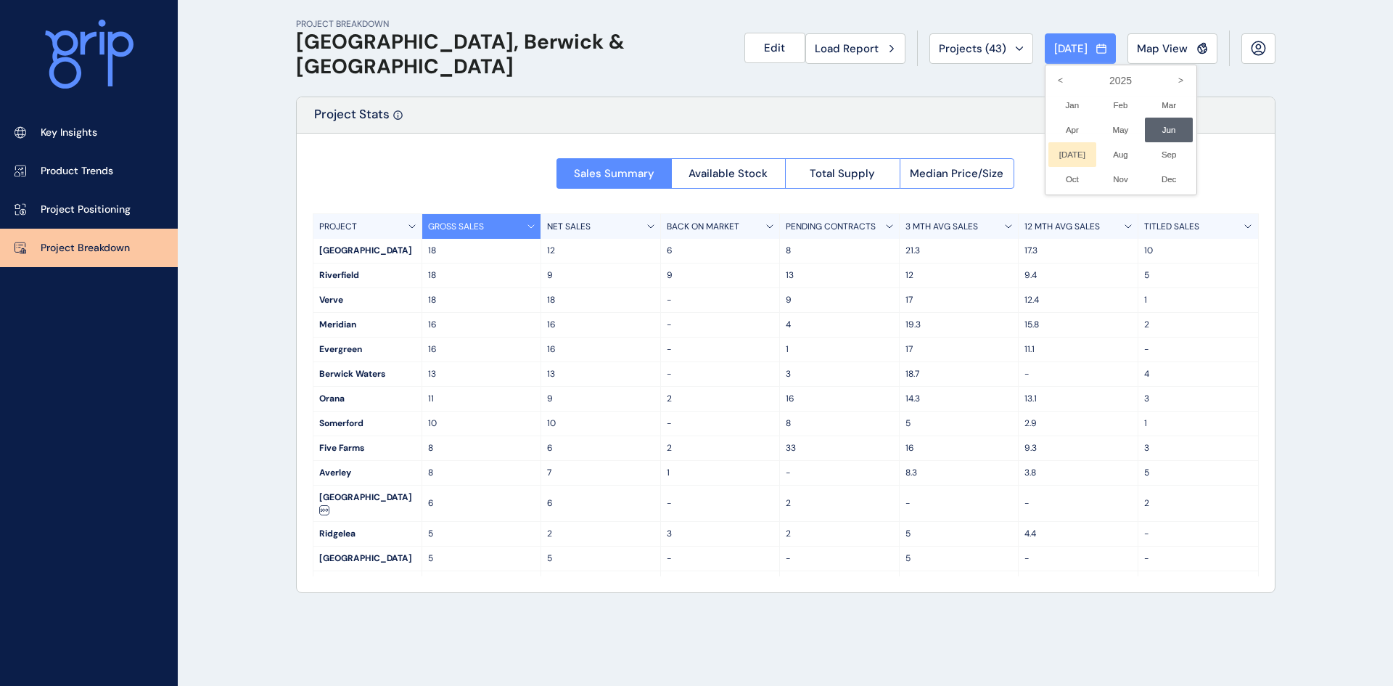
click at [1062, 152] on li "[DATE] No report is available for this period. New months are usually published…" at bounding box center [1073, 154] width 49 height 25
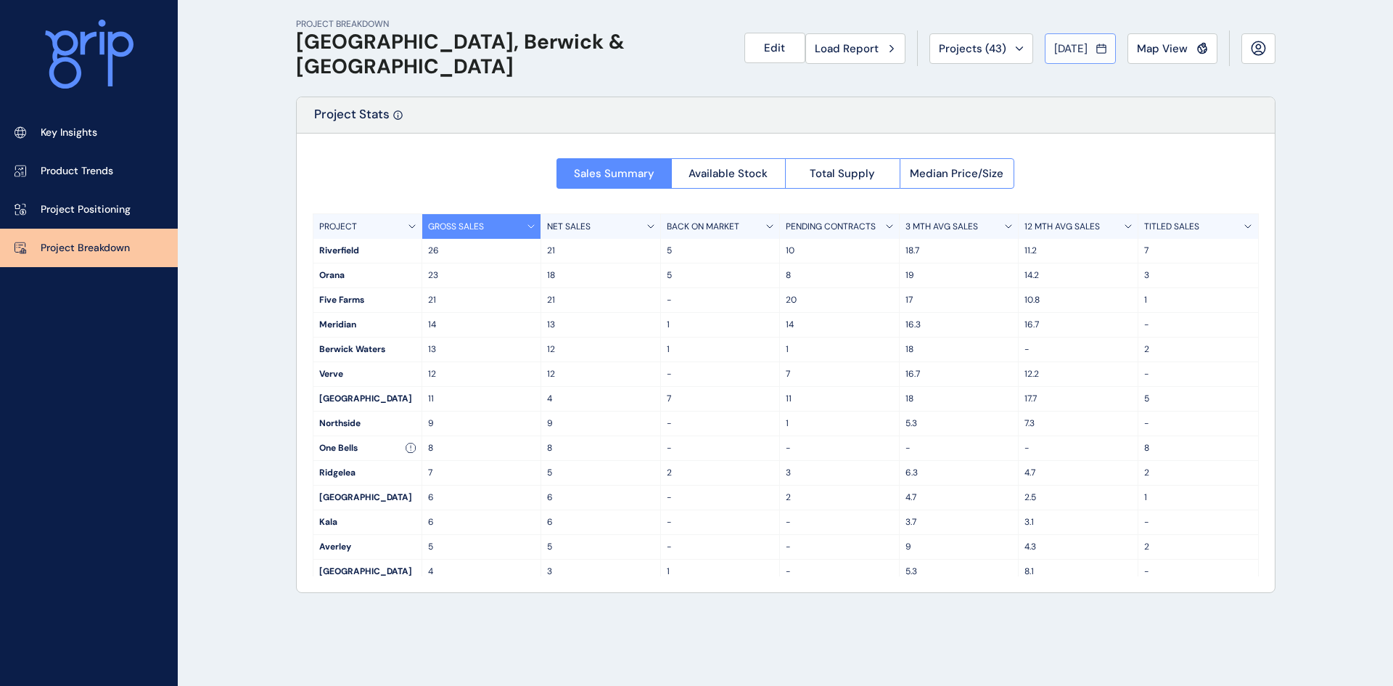
click at [1070, 46] on span "[DATE]" at bounding box center [1070, 48] width 33 height 15
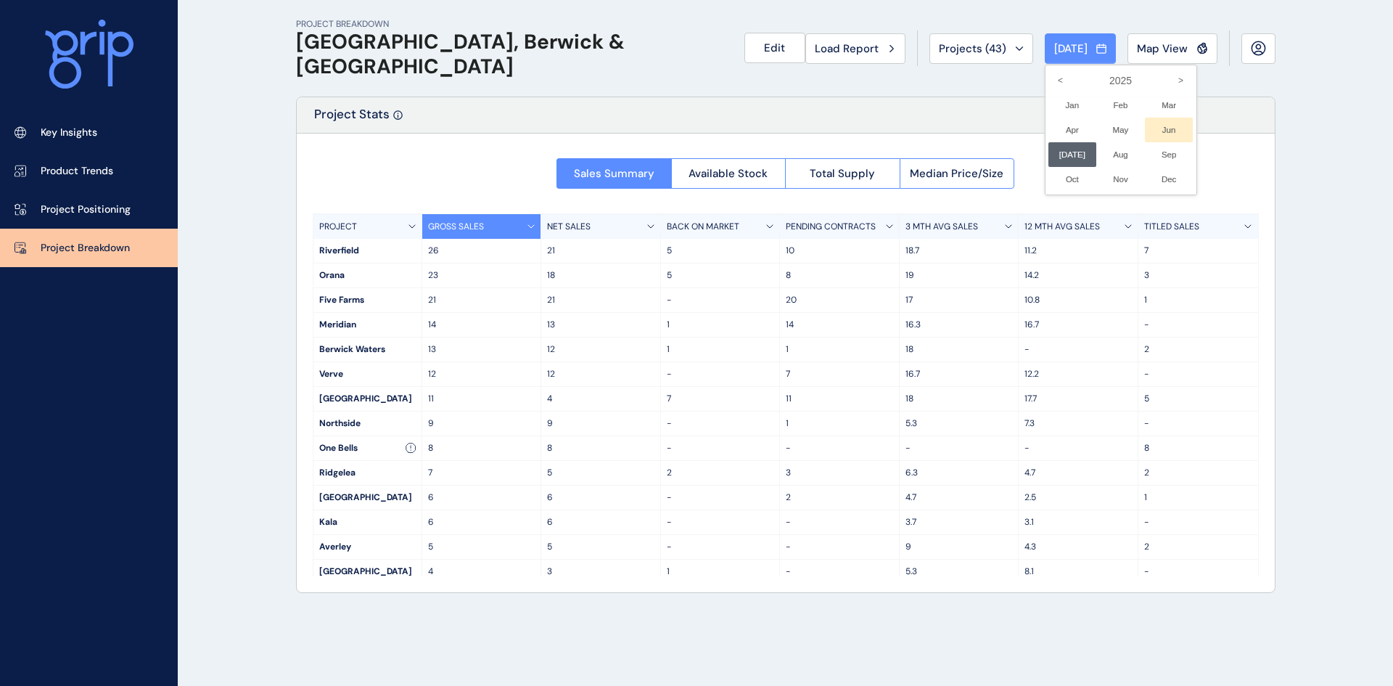
click at [1157, 129] on li "Jun No report is available for this period. New months are usually published 5 …" at bounding box center [1169, 130] width 49 height 25
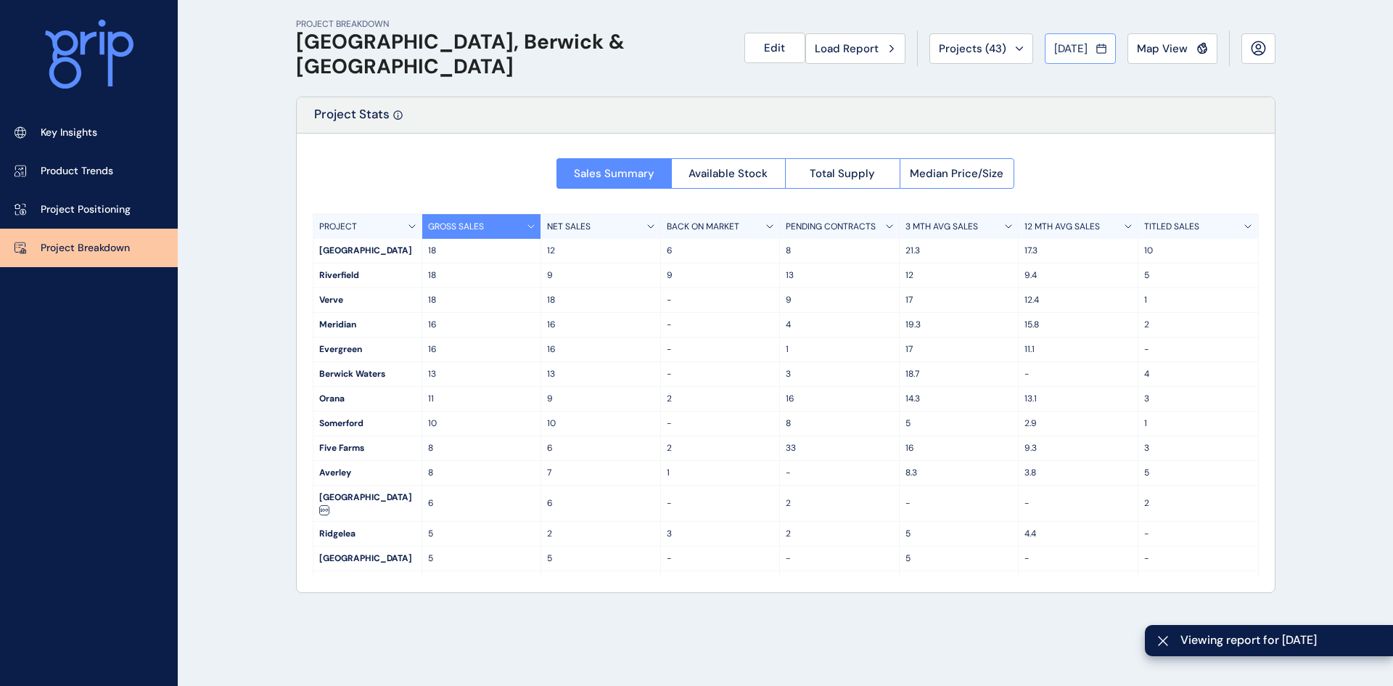
click at [1071, 52] on span "[DATE]" at bounding box center [1070, 48] width 33 height 15
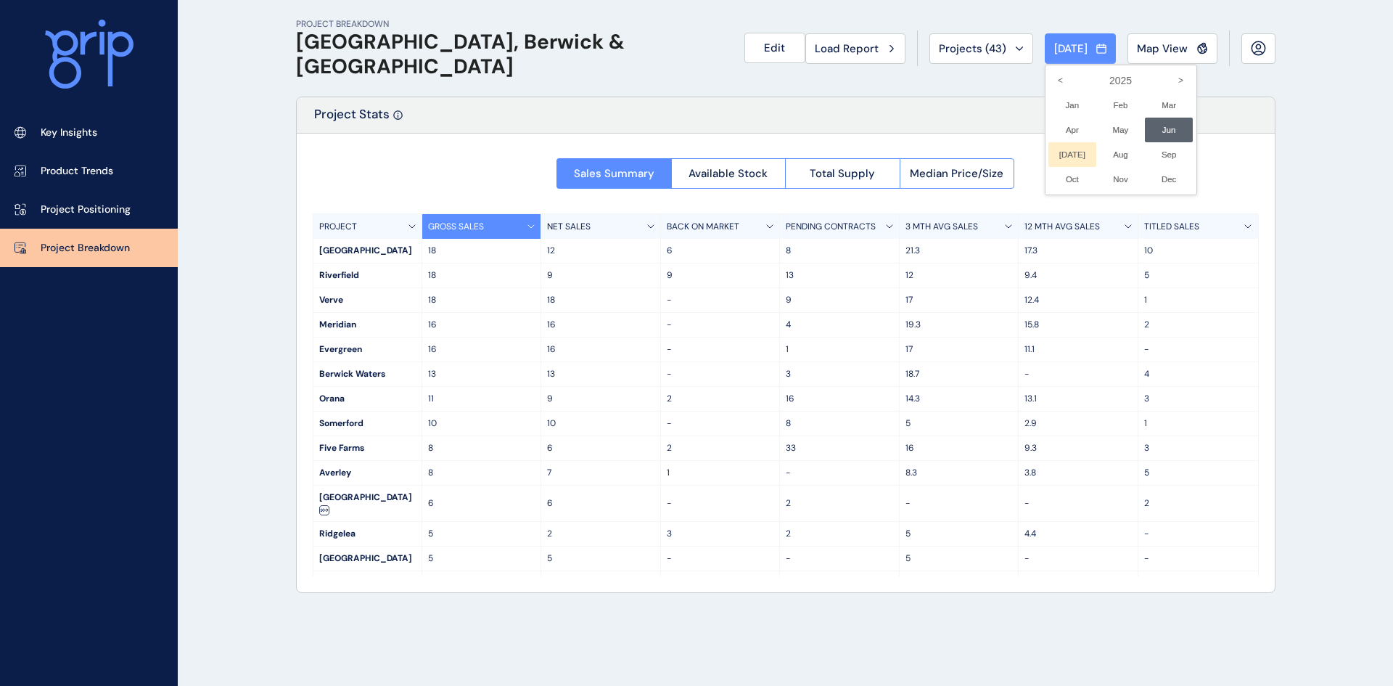
click at [1055, 149] on li "[DATE] No report is available for this period. New months are usually published…" at bounding box center [1073, 154] width 49 height 25
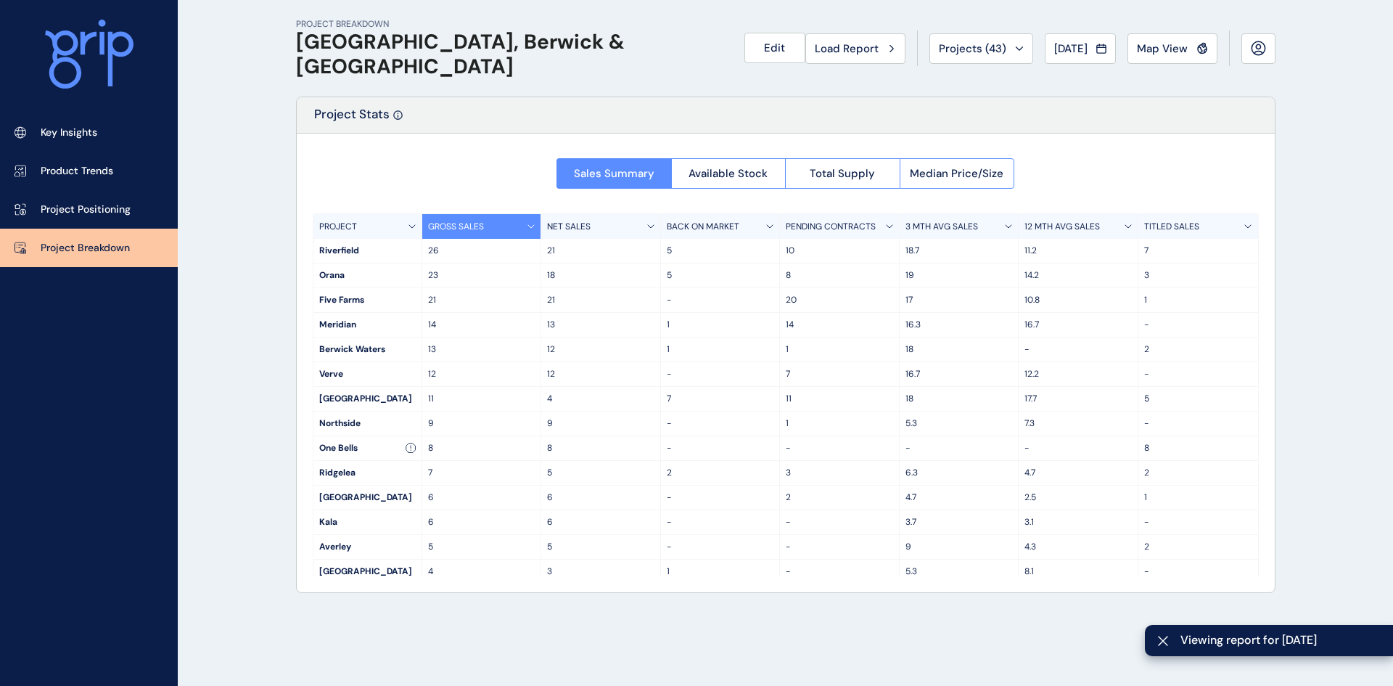
click at [511, 398] on p "11" at bounding box center [481, 399] width 107 height 12
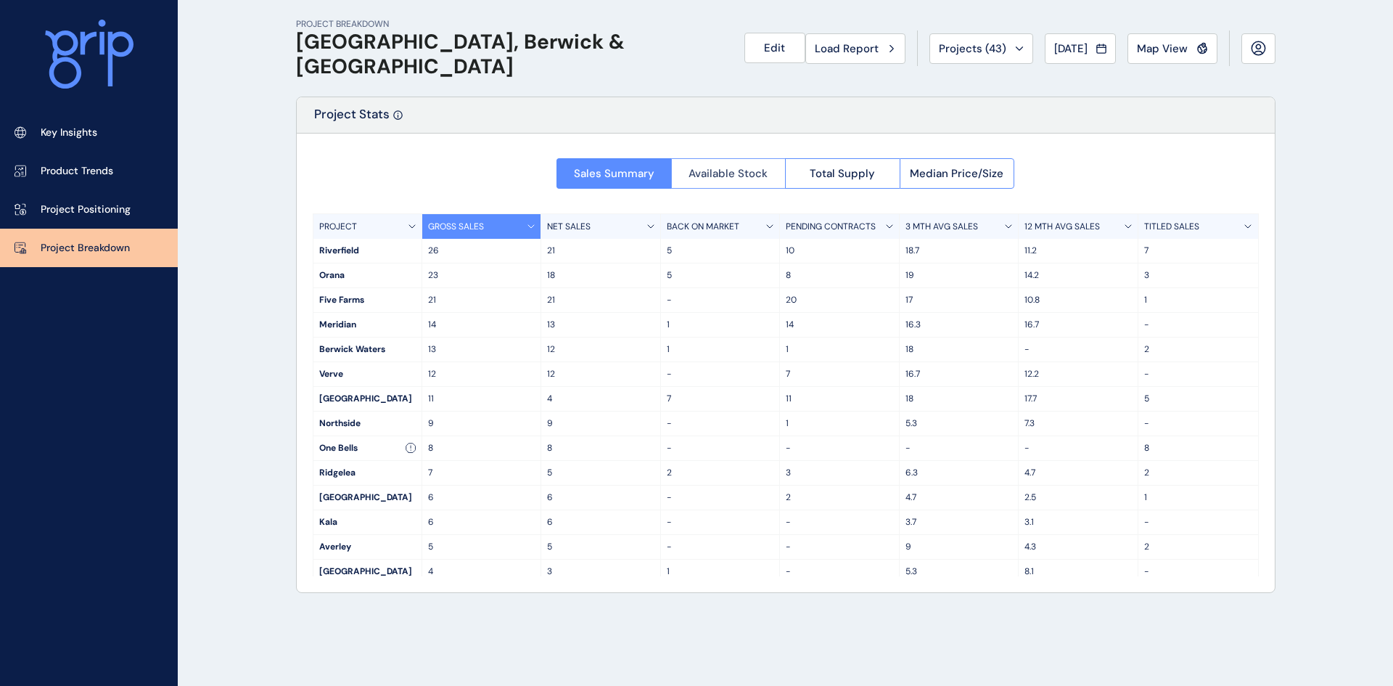
click at [702, 172] on span "Available Stock" at bounding box center [728, 173] width 79 height 15
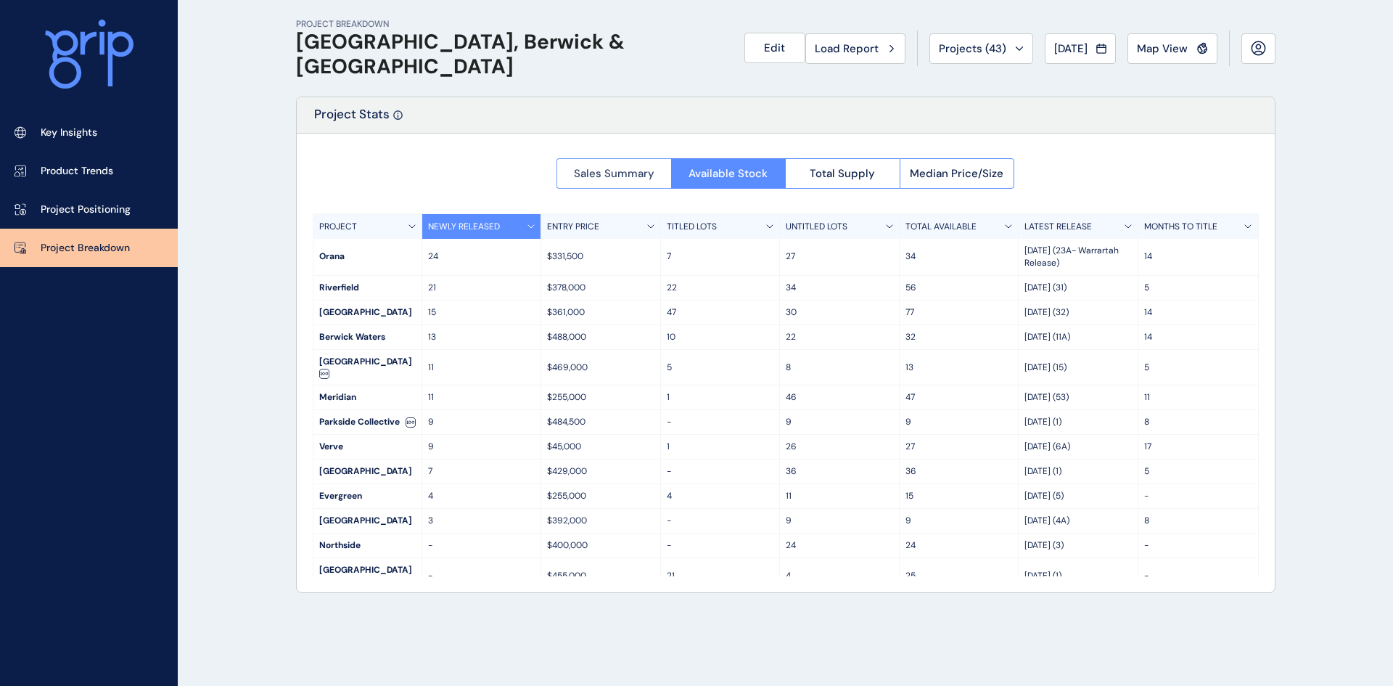
click at [620, 170] on span "Sales Summary" at bounding box center [614, 173] width 81 height 15
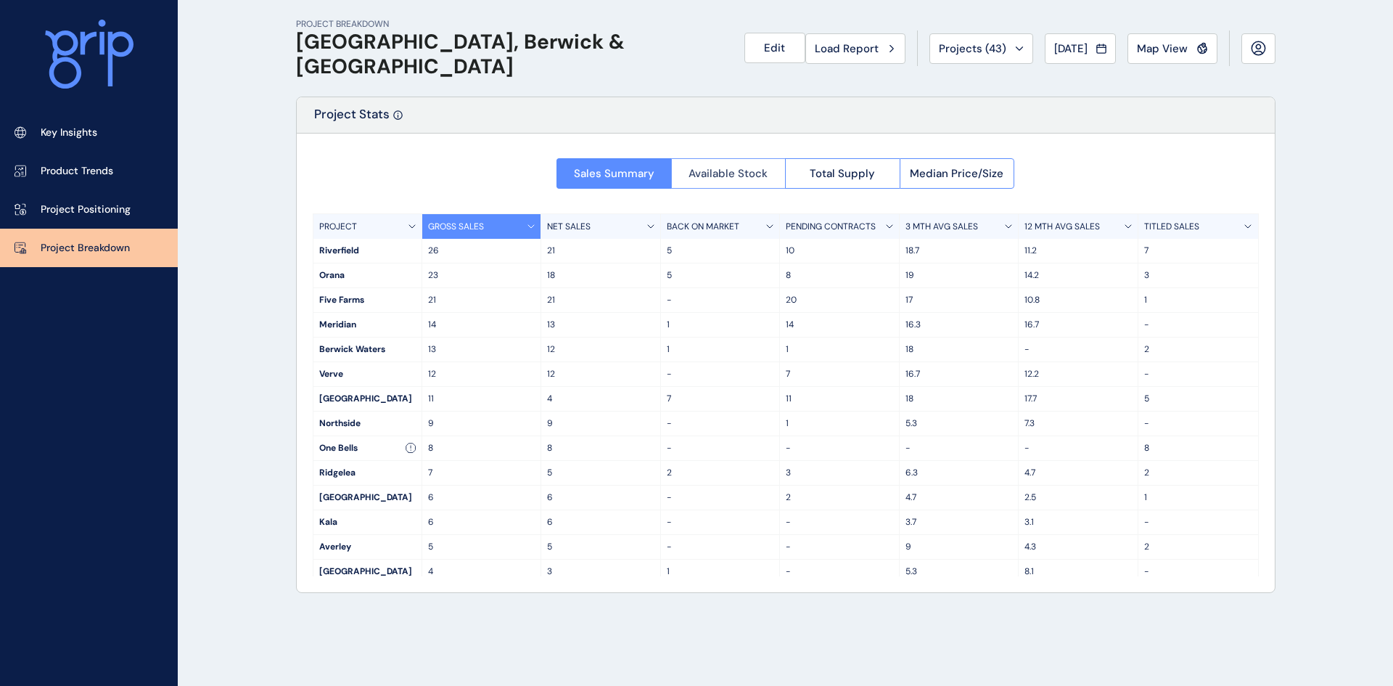
click at [694, 167] on span "Available Stock" at bounding box center [728, 173] width 79 height 15
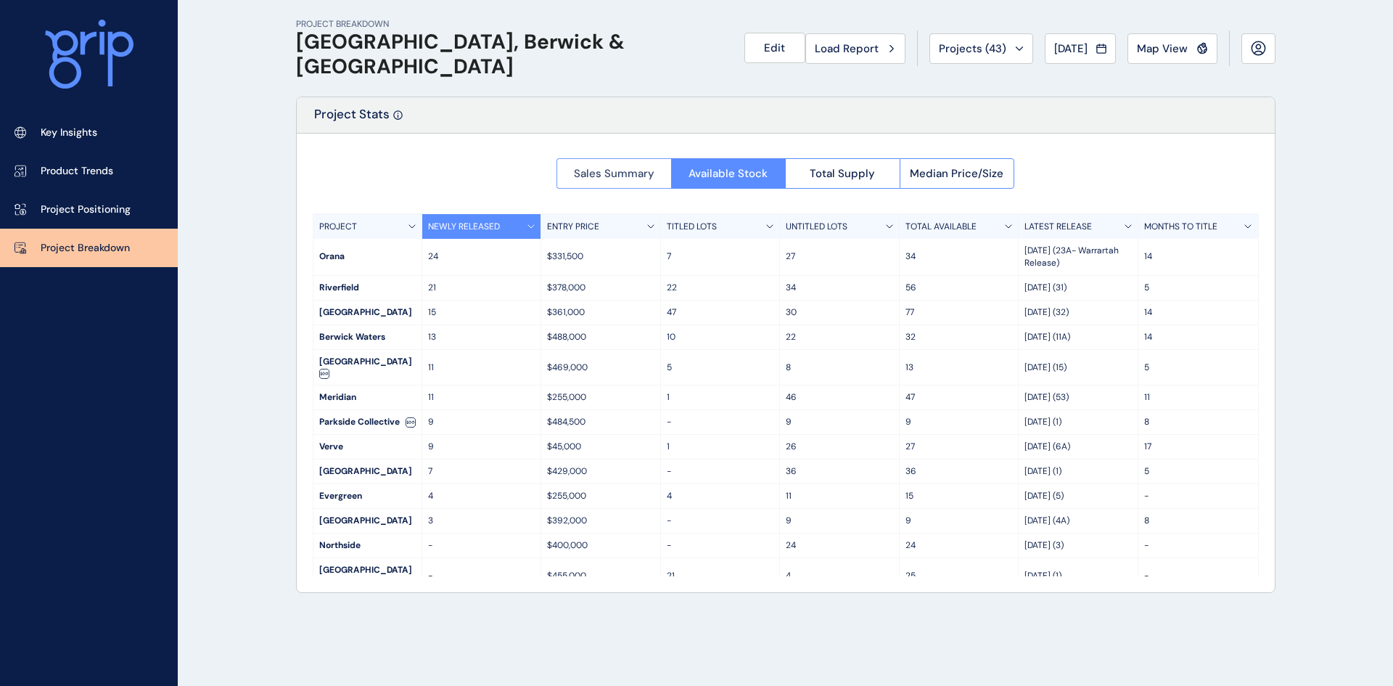
click at [610, 168] on span "Sales Summary" at bounding box center [614, 173] width 81 height 15
